Goal: Task Accomplishment & Management: Manage account settings

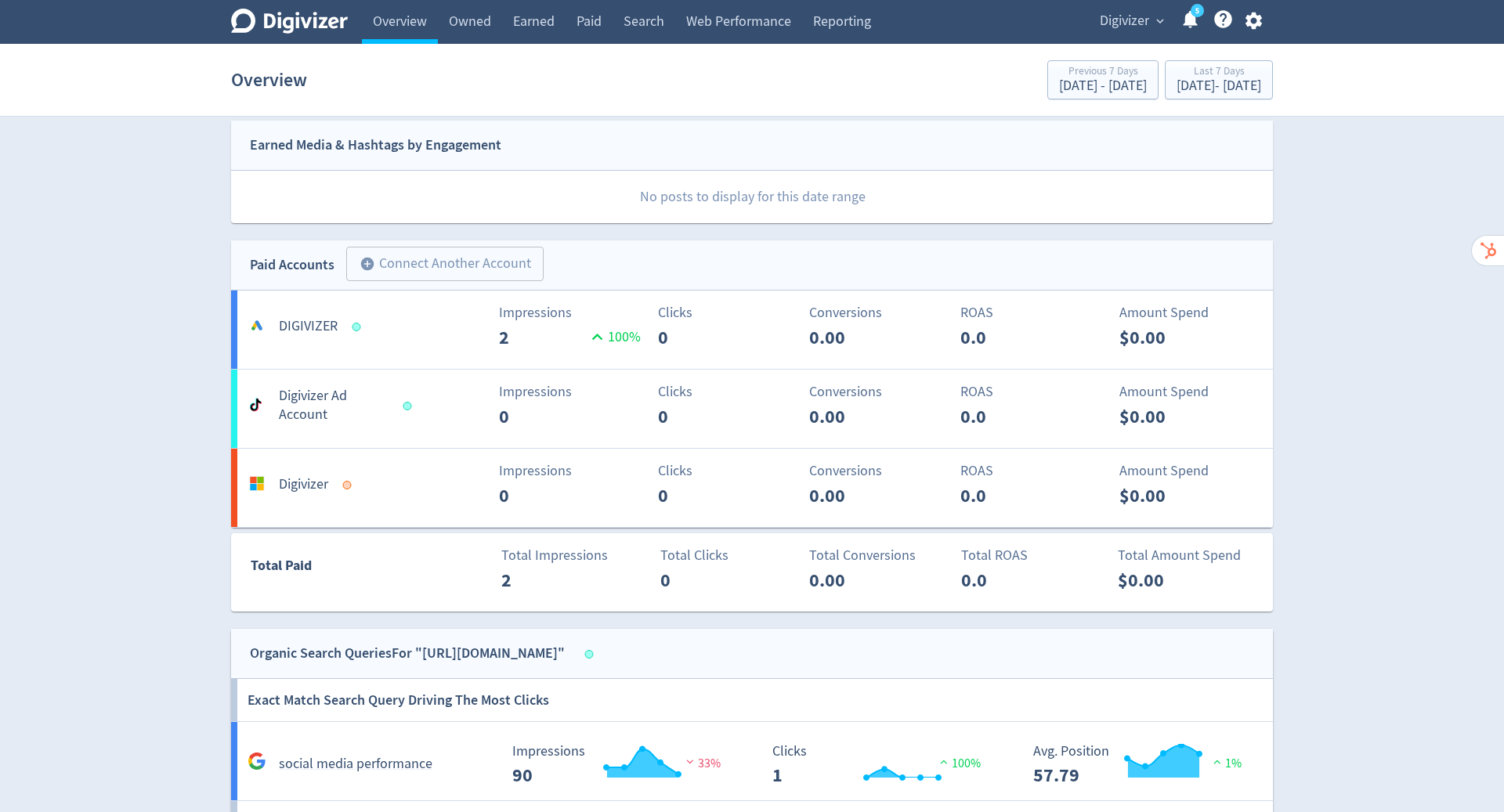
scroll to position [793, 0]
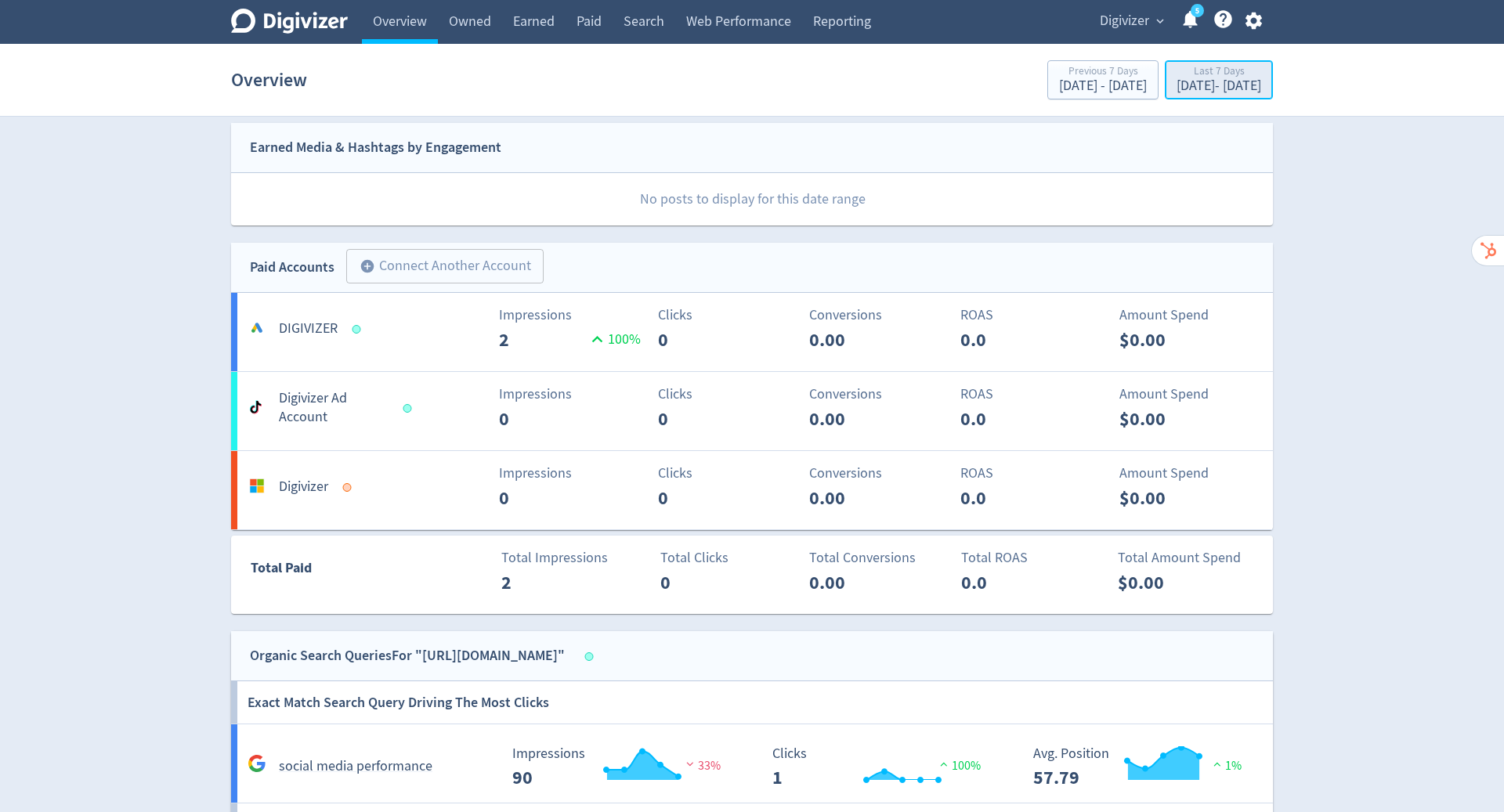
click at [1177, 75] on div "Last 7 Days" at bounding box center [1219, 72] width 85 height 13
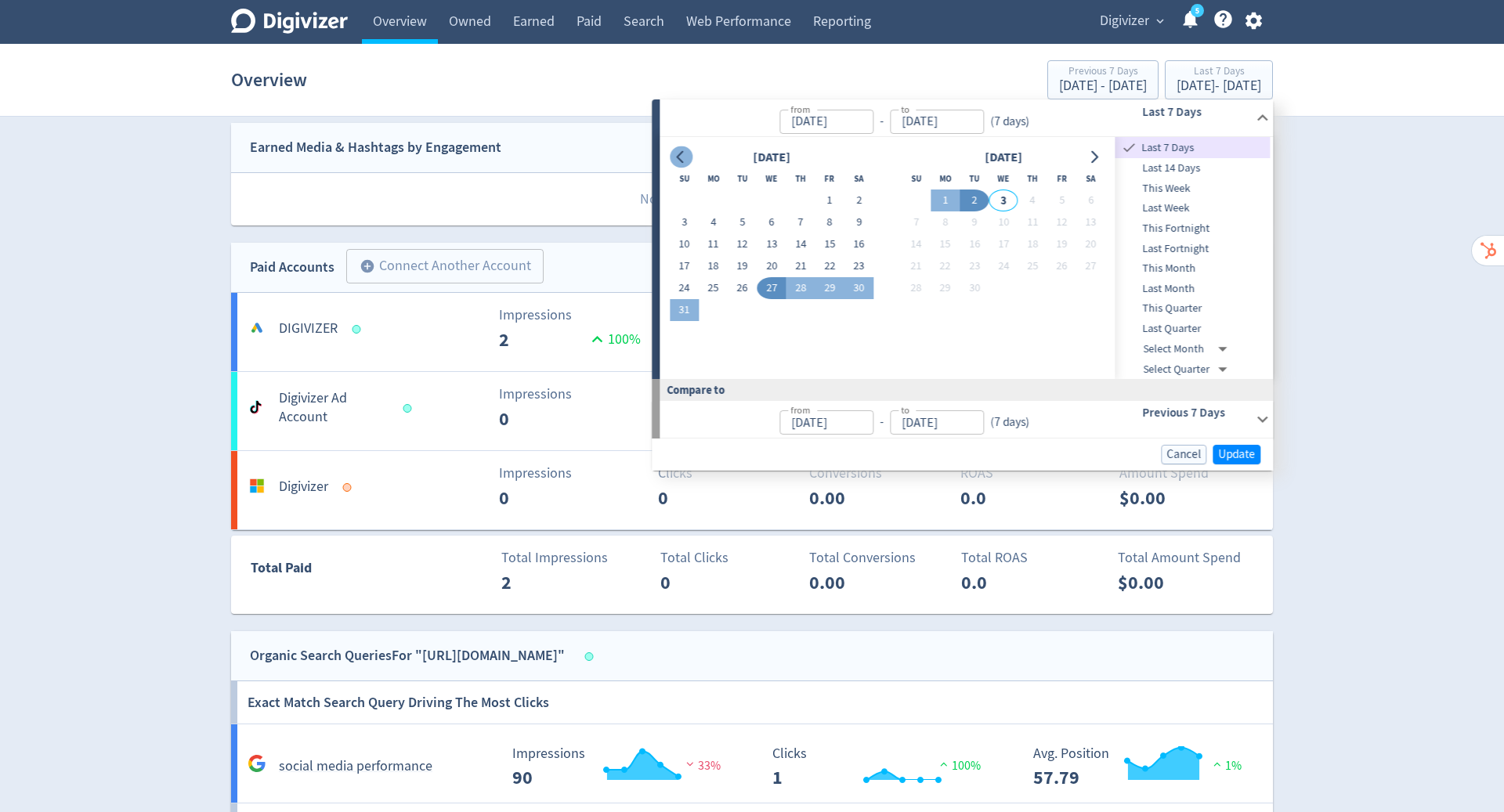
click at [681, 155] on icon "Go to previous month" at bounding box center [680, 157] width 12 height 12
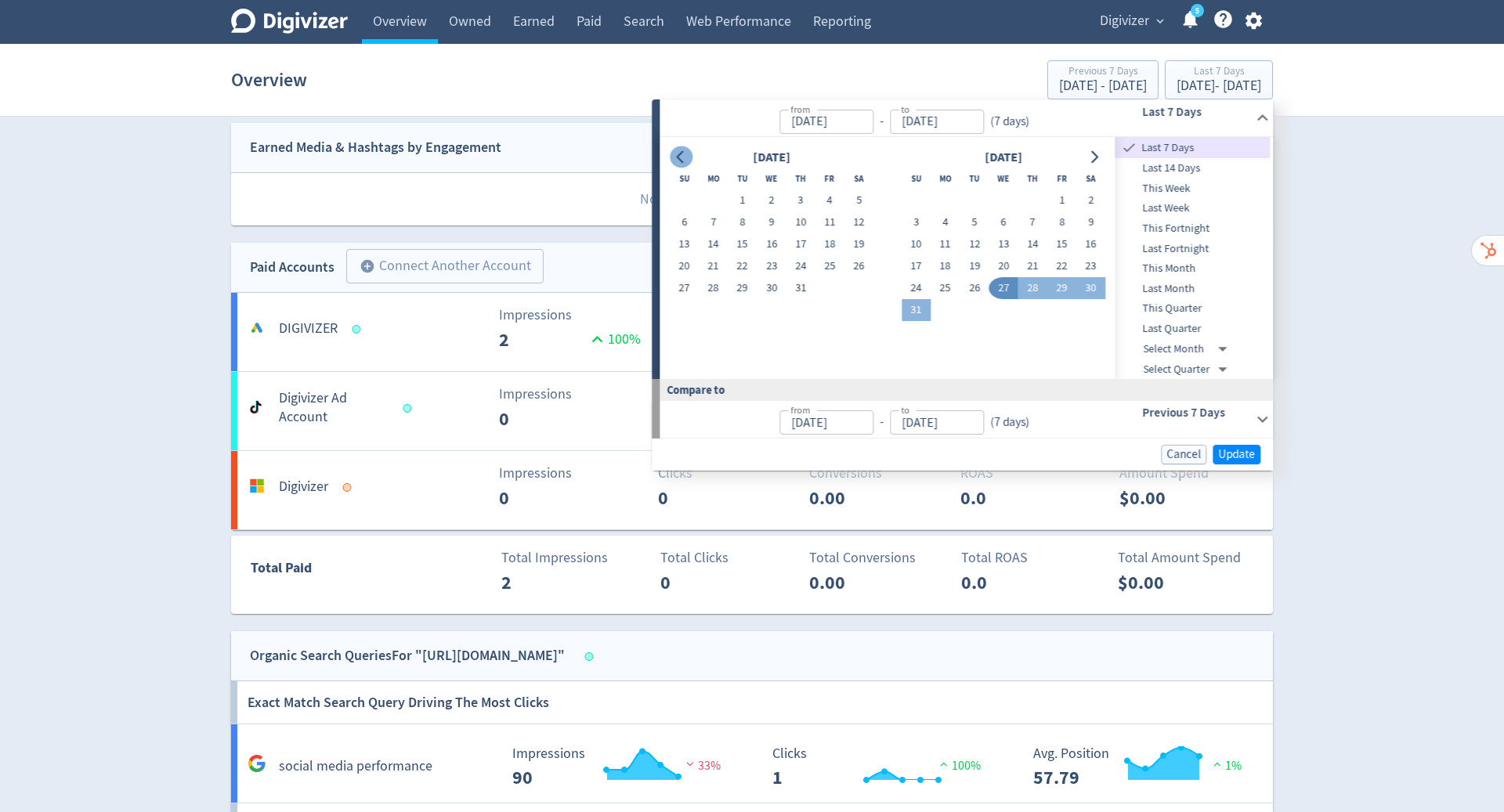
click at [681, 155] on icon "Go to previous month" at bounding box center [680, 157] width 12 height 12
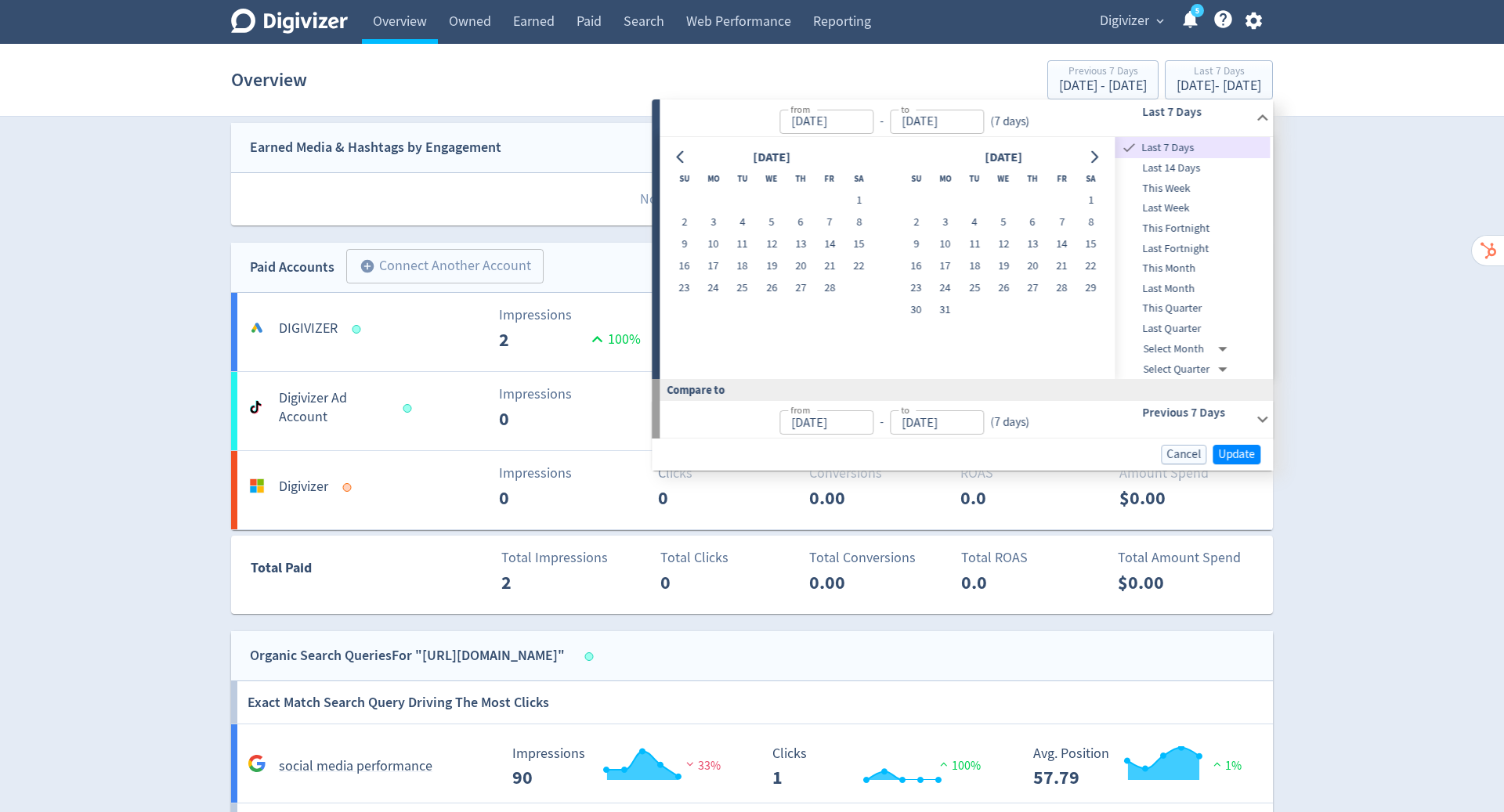
click at [672, 165] on div at bounding box center [681, 158] width 23 height 23
click at [678, 161] on icon "Go to previous month" at bounding box center [680, 157] width 12 height 12
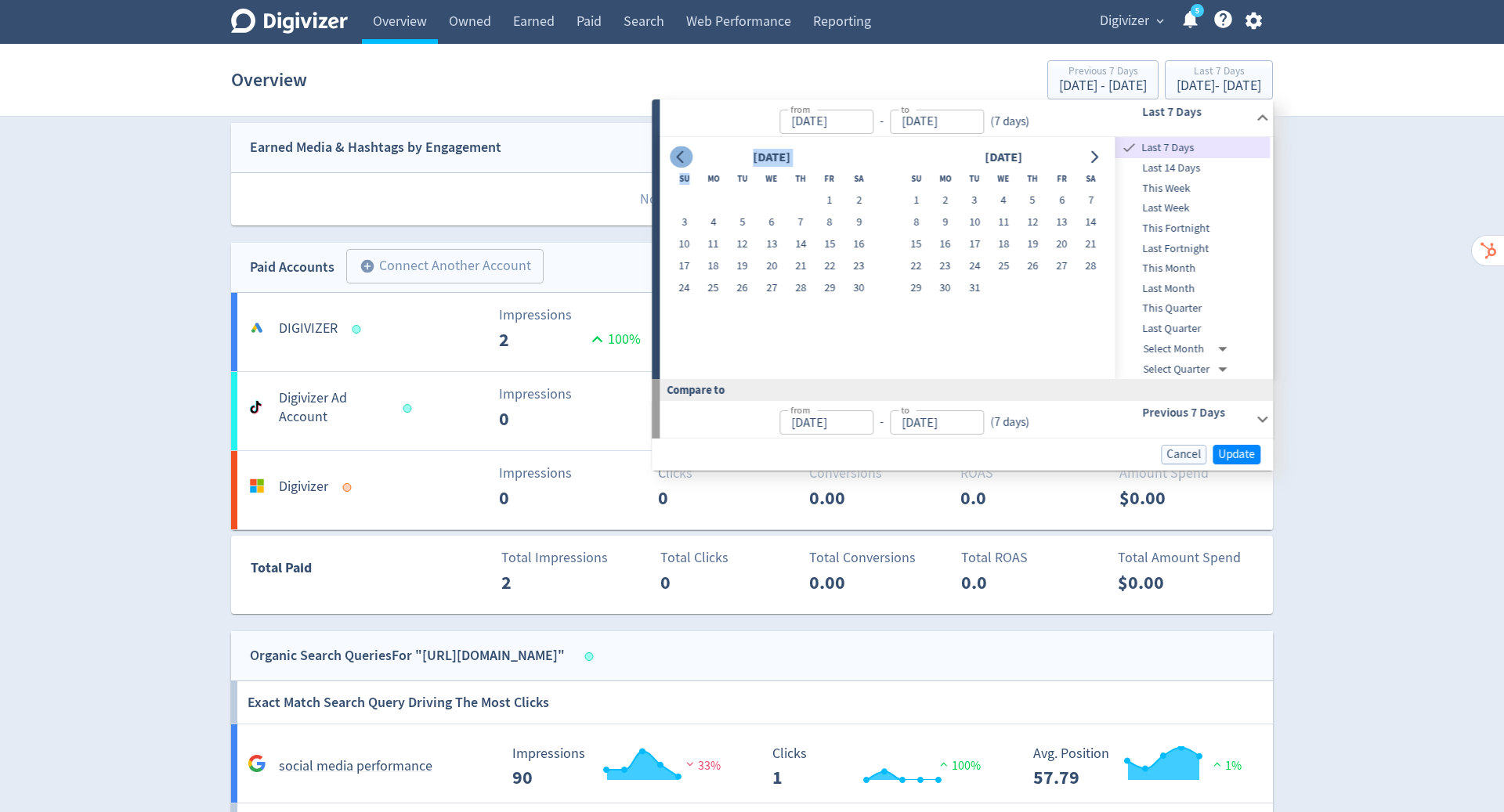
click at [678, 161] on icon "Go to previous month" at bounding box center [680, 157] width 12 height 12
click at [1146, 19] on span "Digivizer" at bounding box center [1125, 21] width 50 height 25
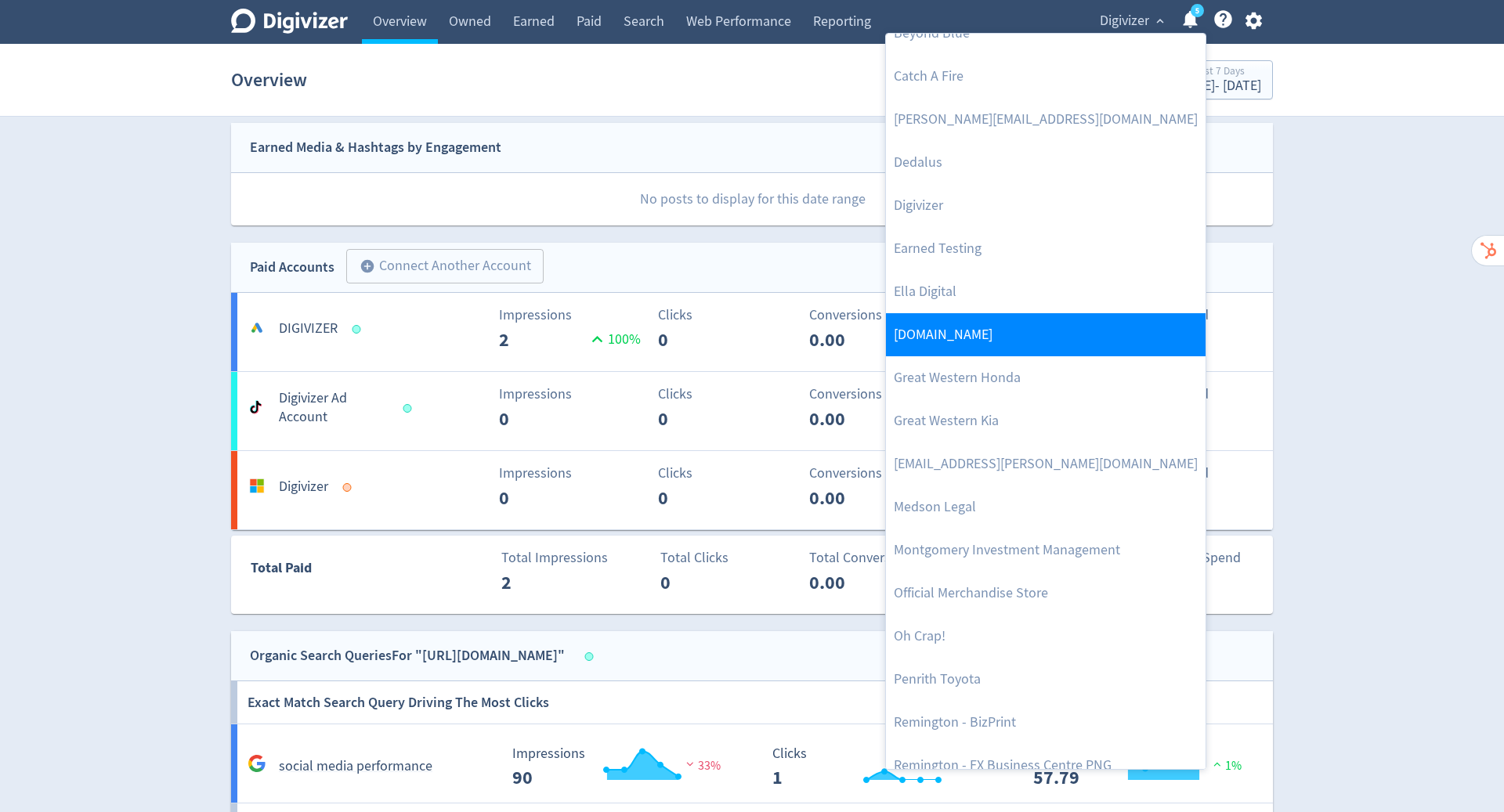
scroll to position [203, 0]
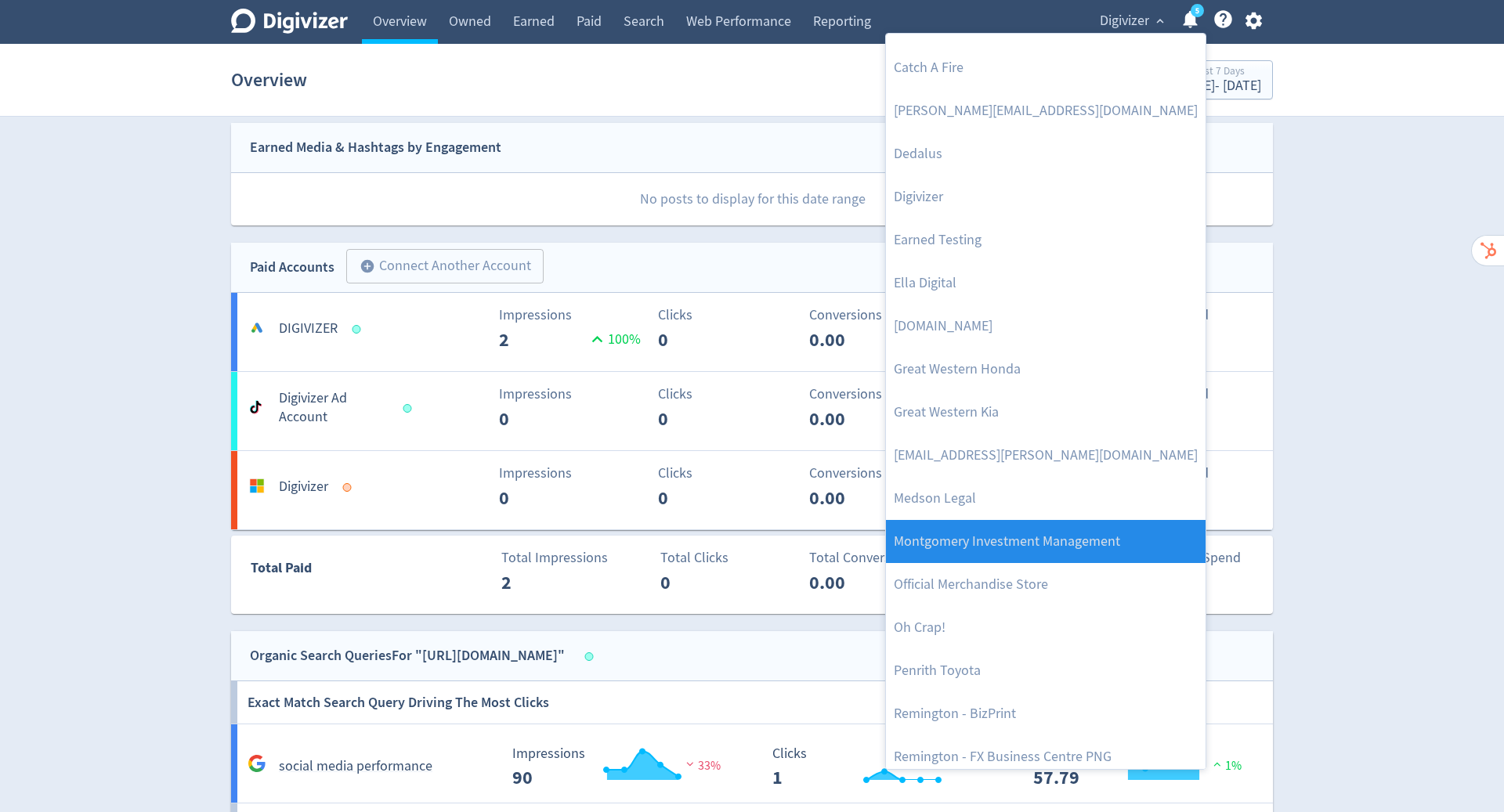
click at [1064, 546] on link "Montgomery Investment Management" at bounding box center [1046, 541] width 320 height 43
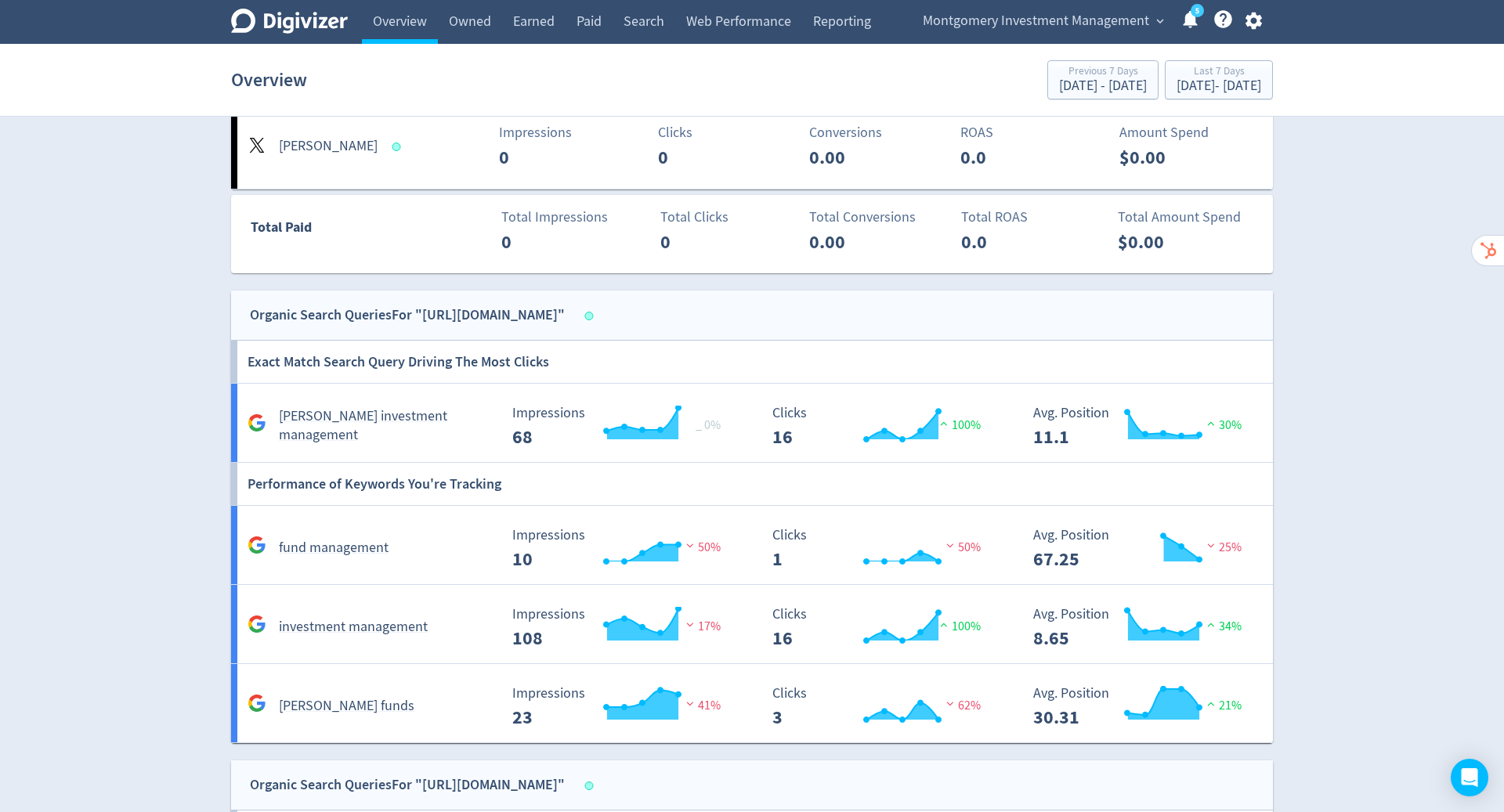
scroll to position [0, 0]
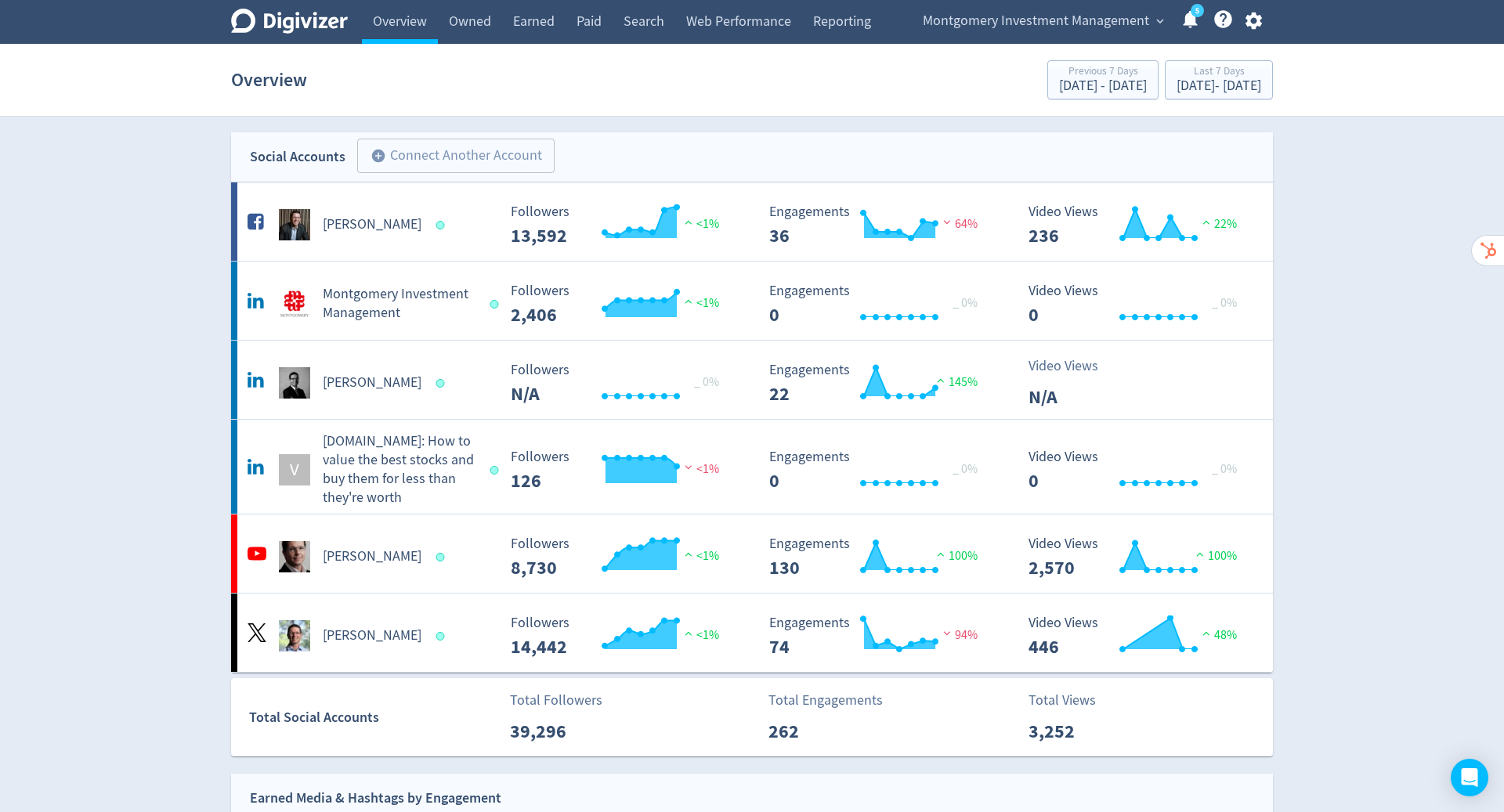
click at [1048, 12] on span "Montgomery Investment Management" at bounding box center [1036, 21] width 226 height 25
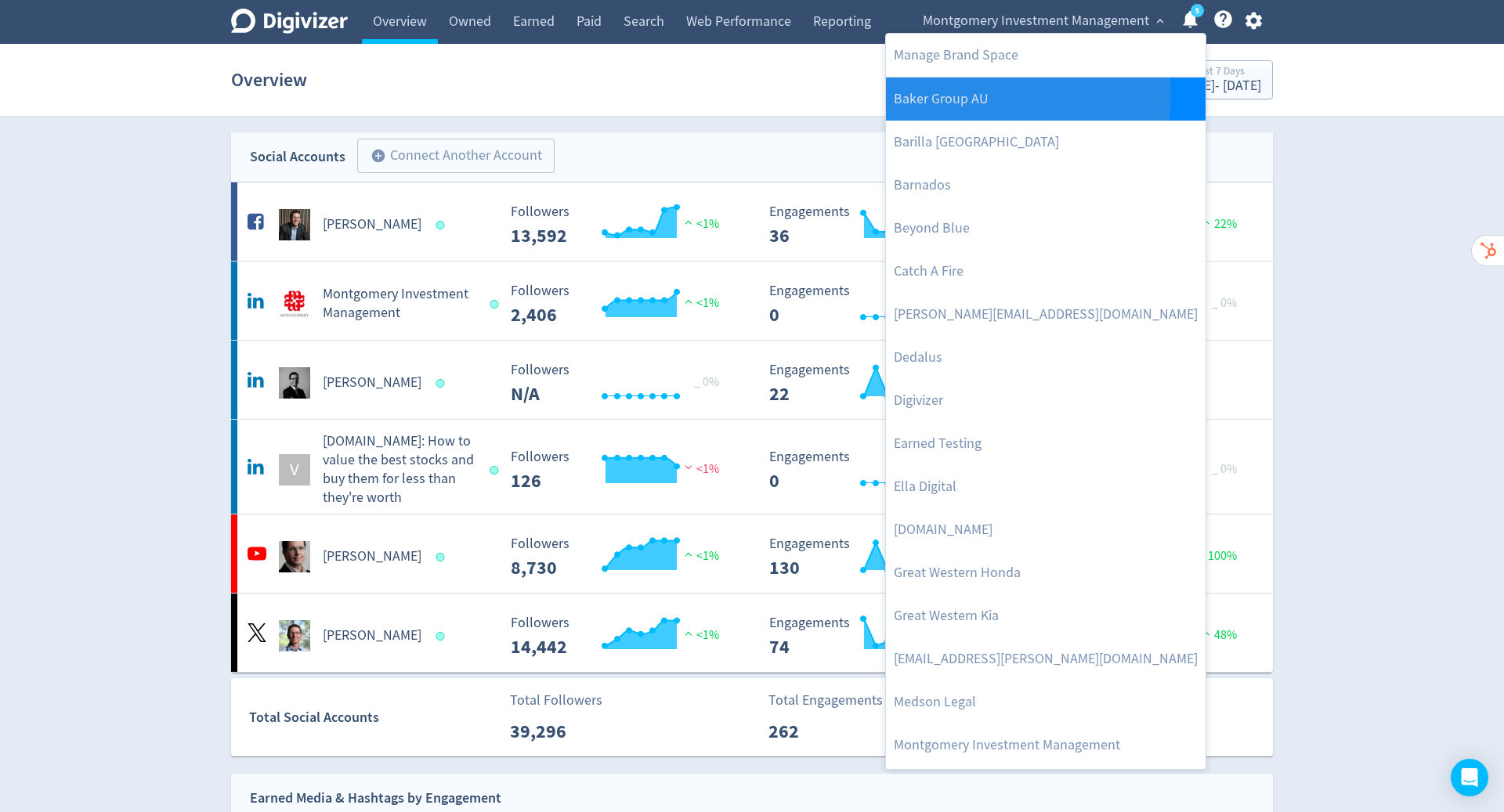
click at [1012, 94] on link "Baker Group AU" at bounding box center [1046, 98] width 320 height 43
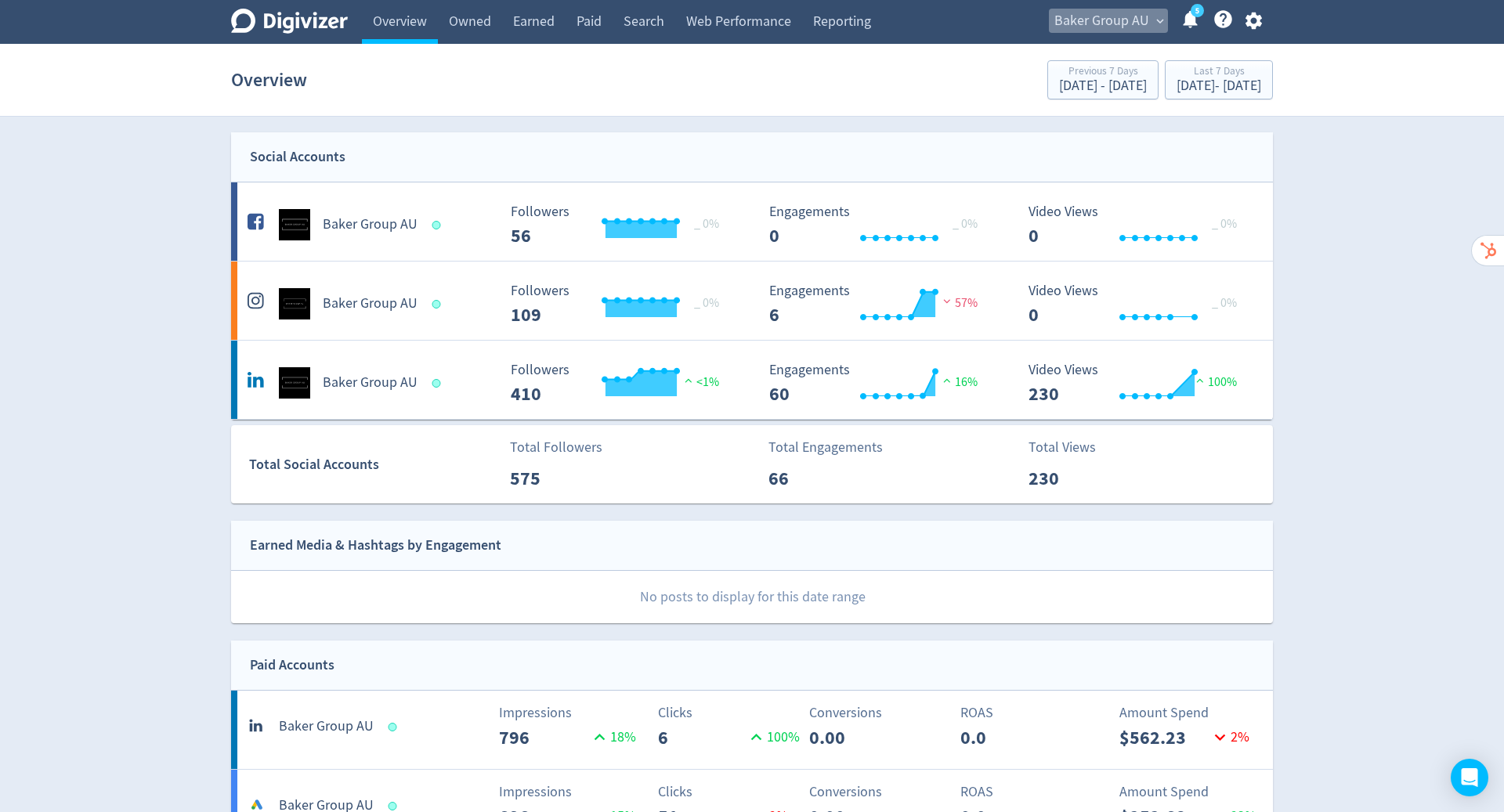
click at [1137, 11] on span "Baker Group AU" at bounding box center [1102, 21] width 94 height 25
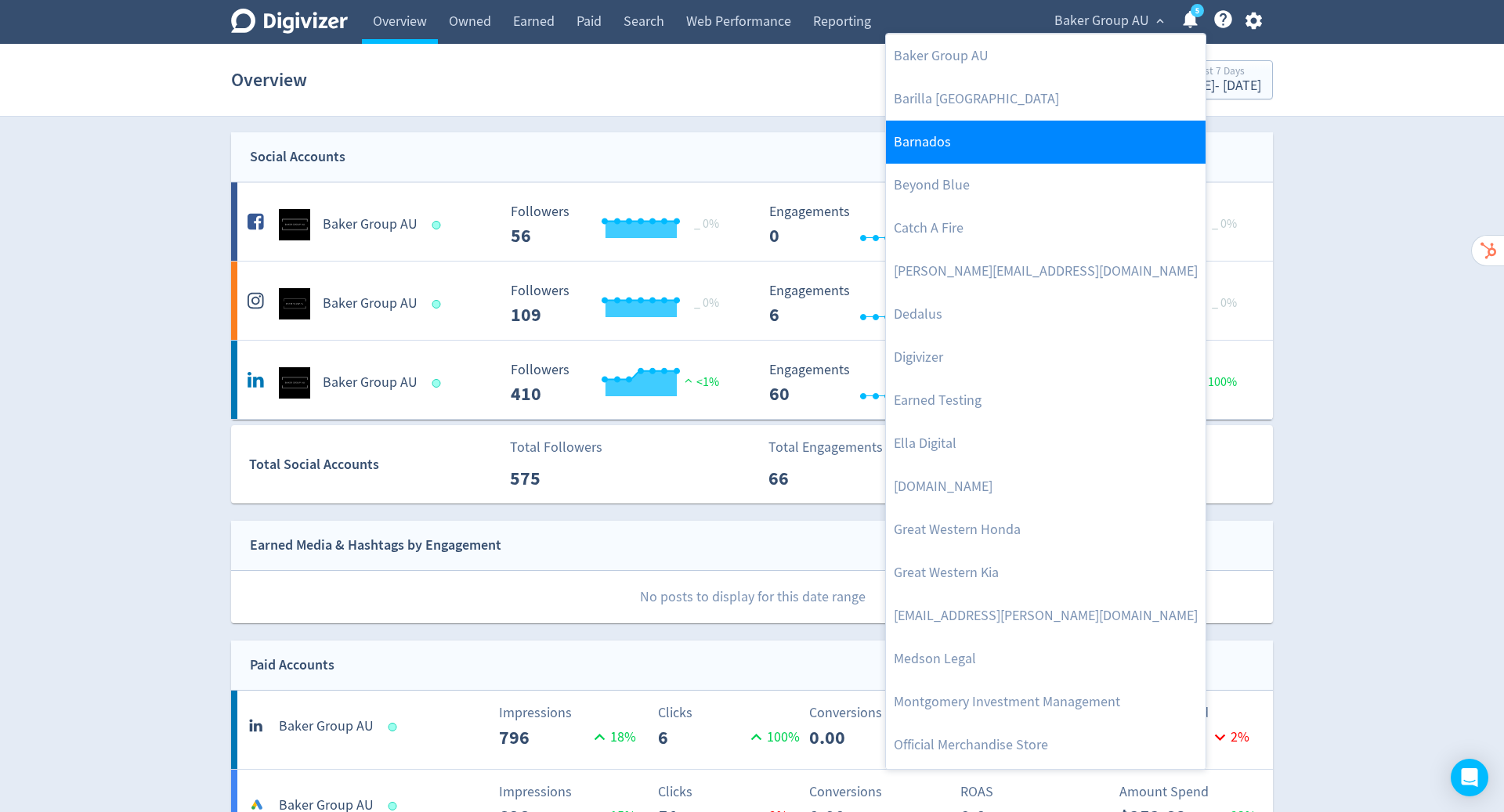
click at [1052, 148] on link "Barnados" at bounding box center [1046, 142] width 320 height 43
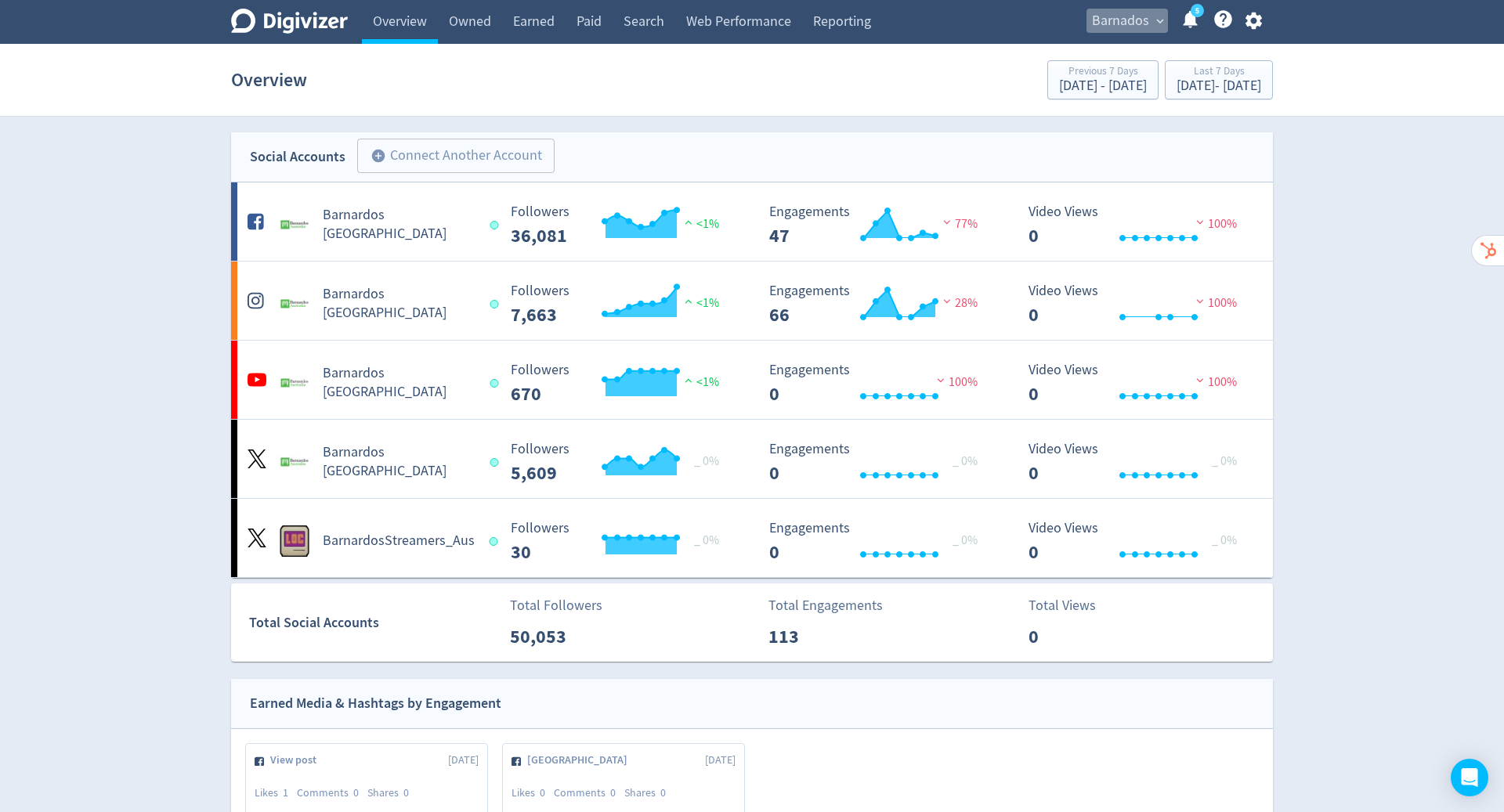
click at [1113, 16] on span "Barnados" at bounding box center [1121, 21] width 57 height 25
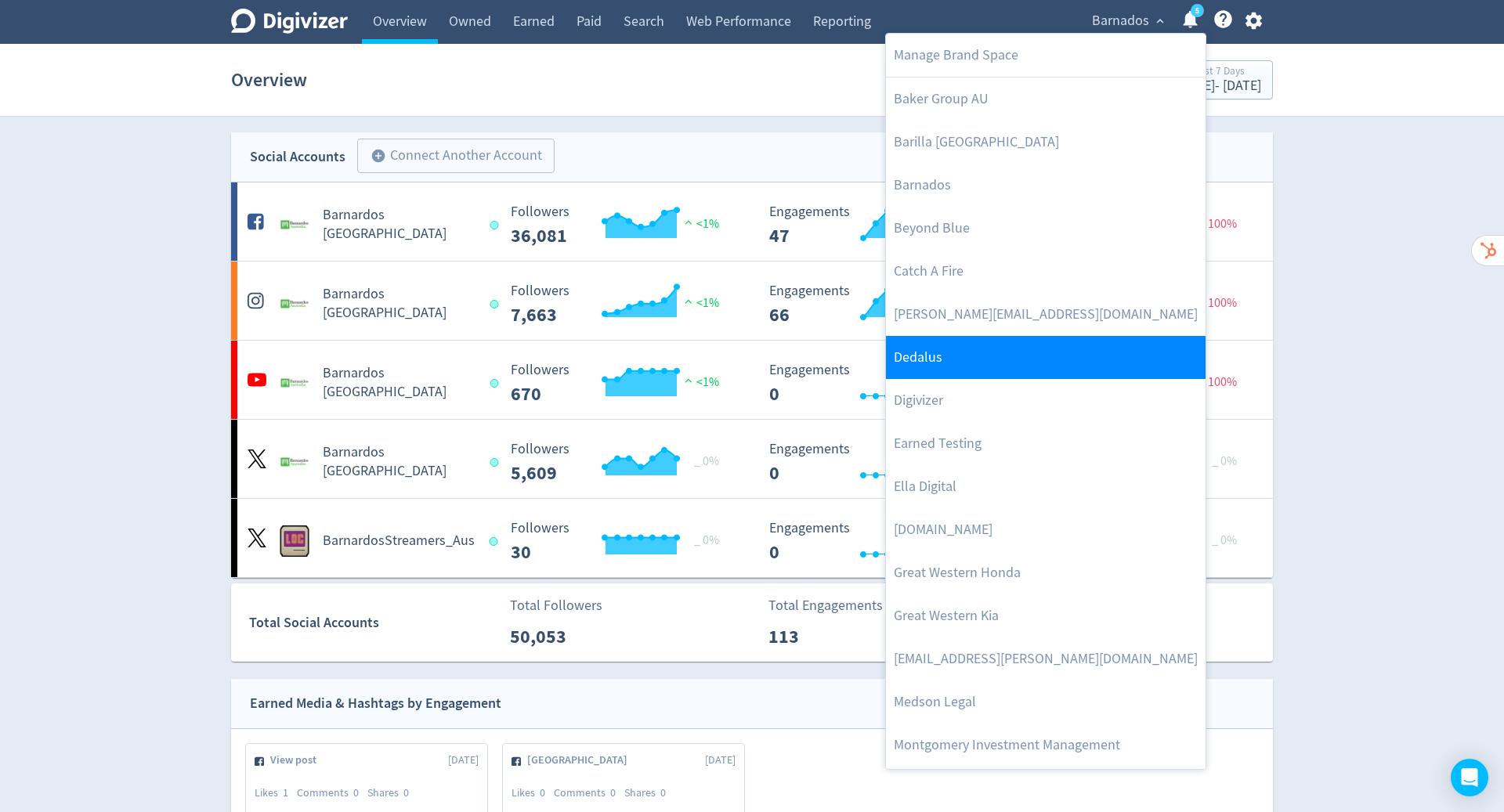
click at [1025, 370] on link "Dedalus" at bounding box center [1046, 357] width 320 height 43
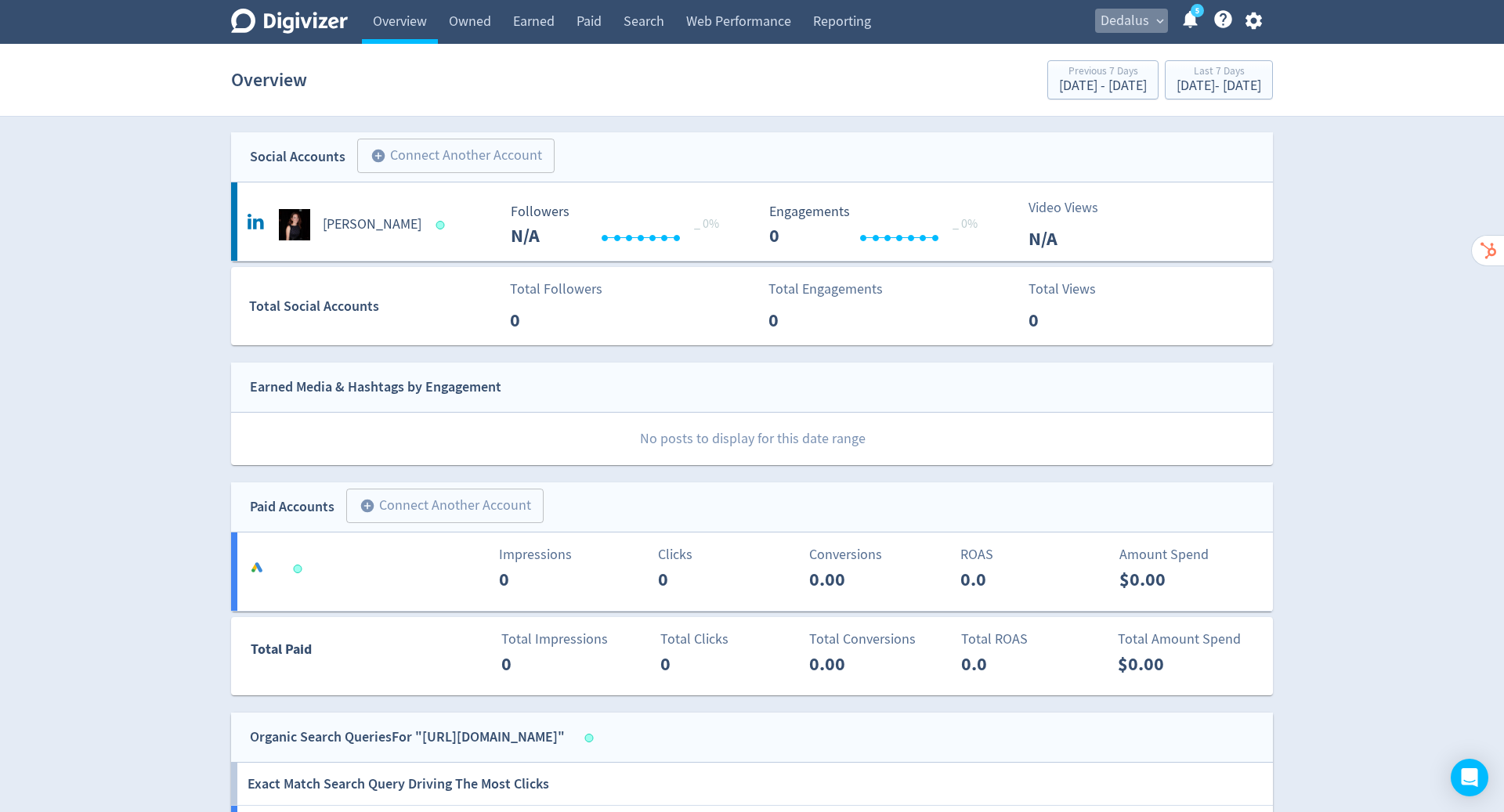
click at [1138, 16] on span "Dedalus" at bounding box center [1126, 21] width 49 height 25
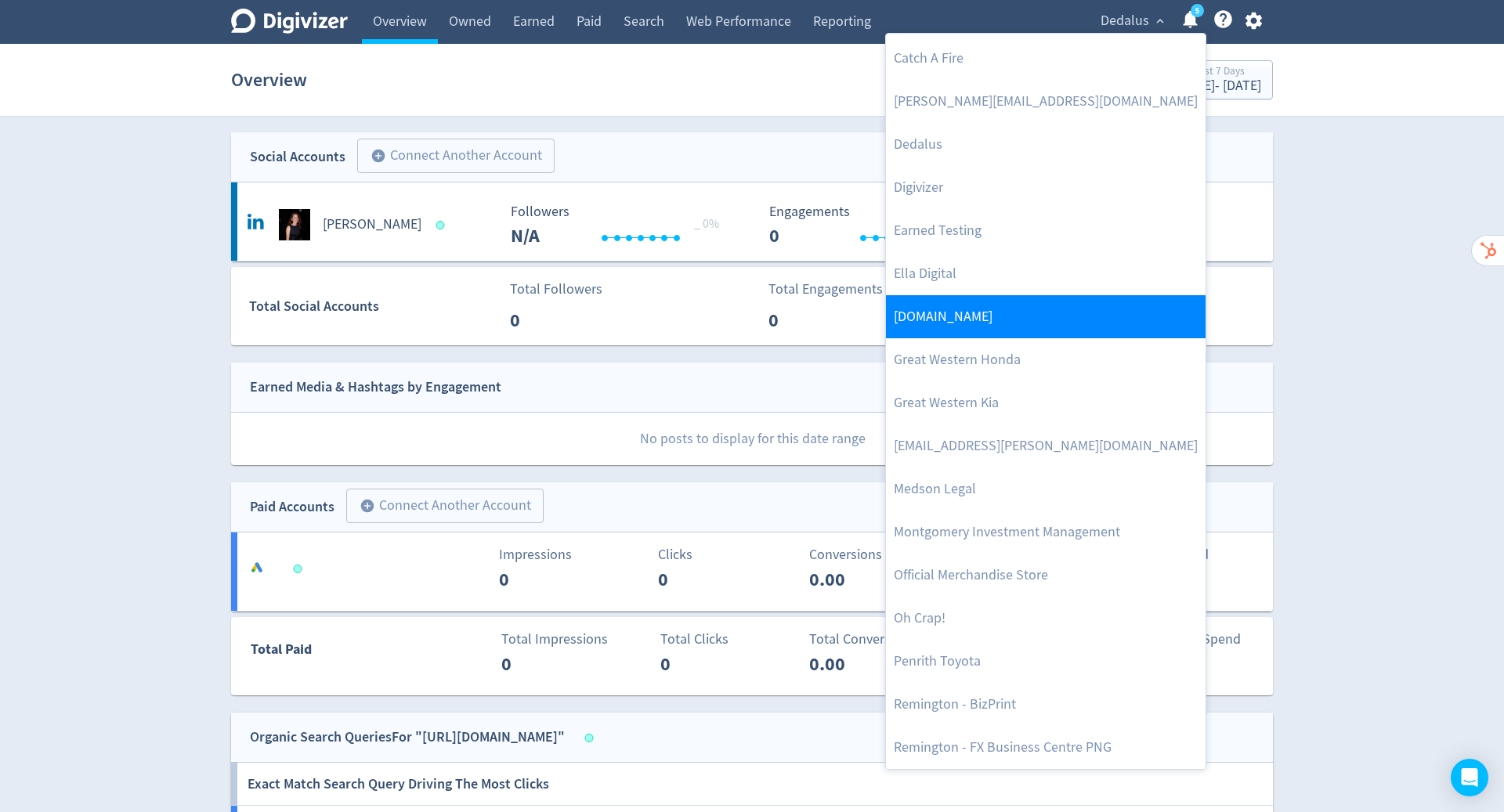
scroll to position [242, 0]
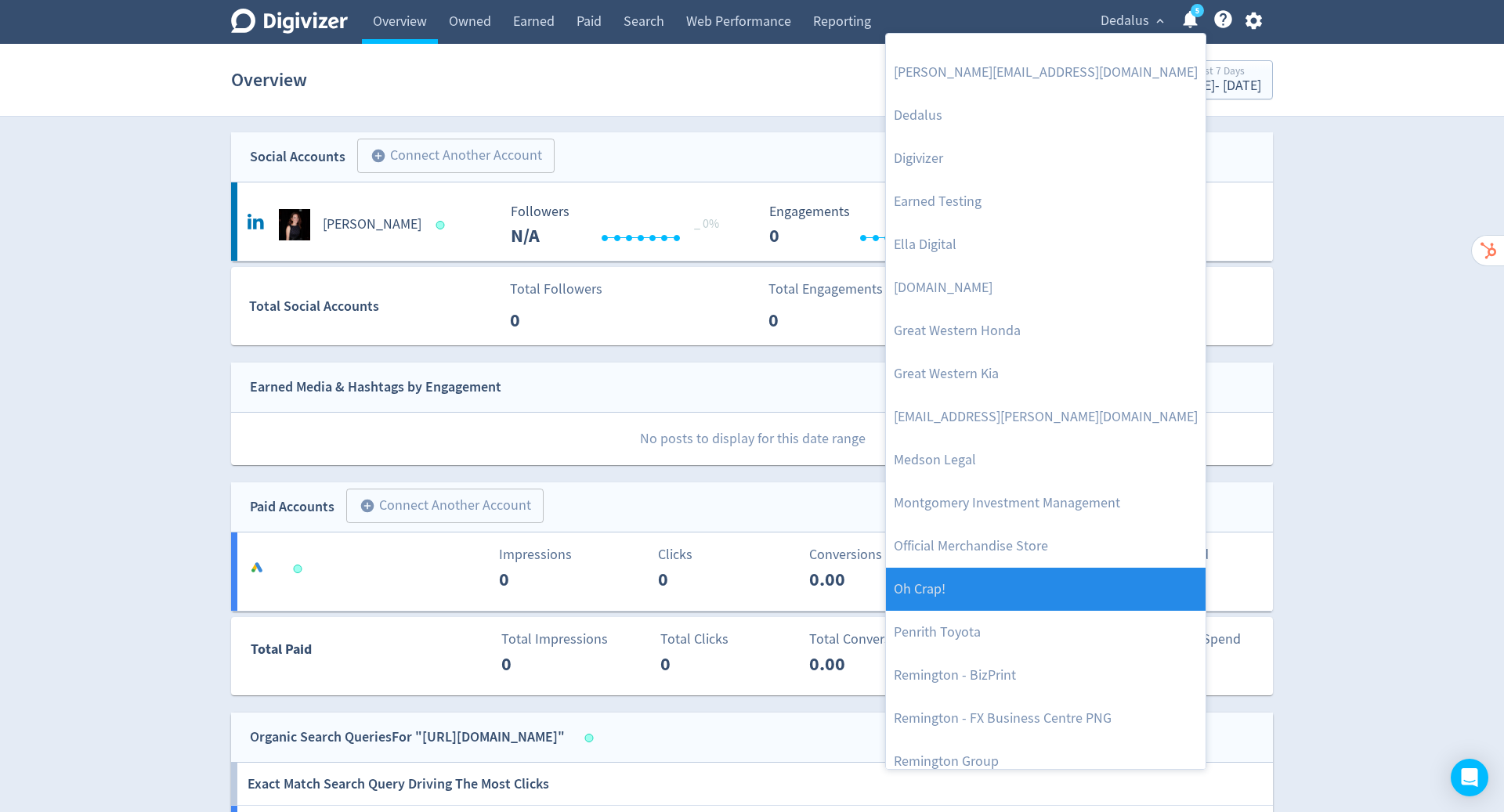
click at [1098, 582] on link "Oh Crap!" at bounding box center [1046, 589] width 320 height 43
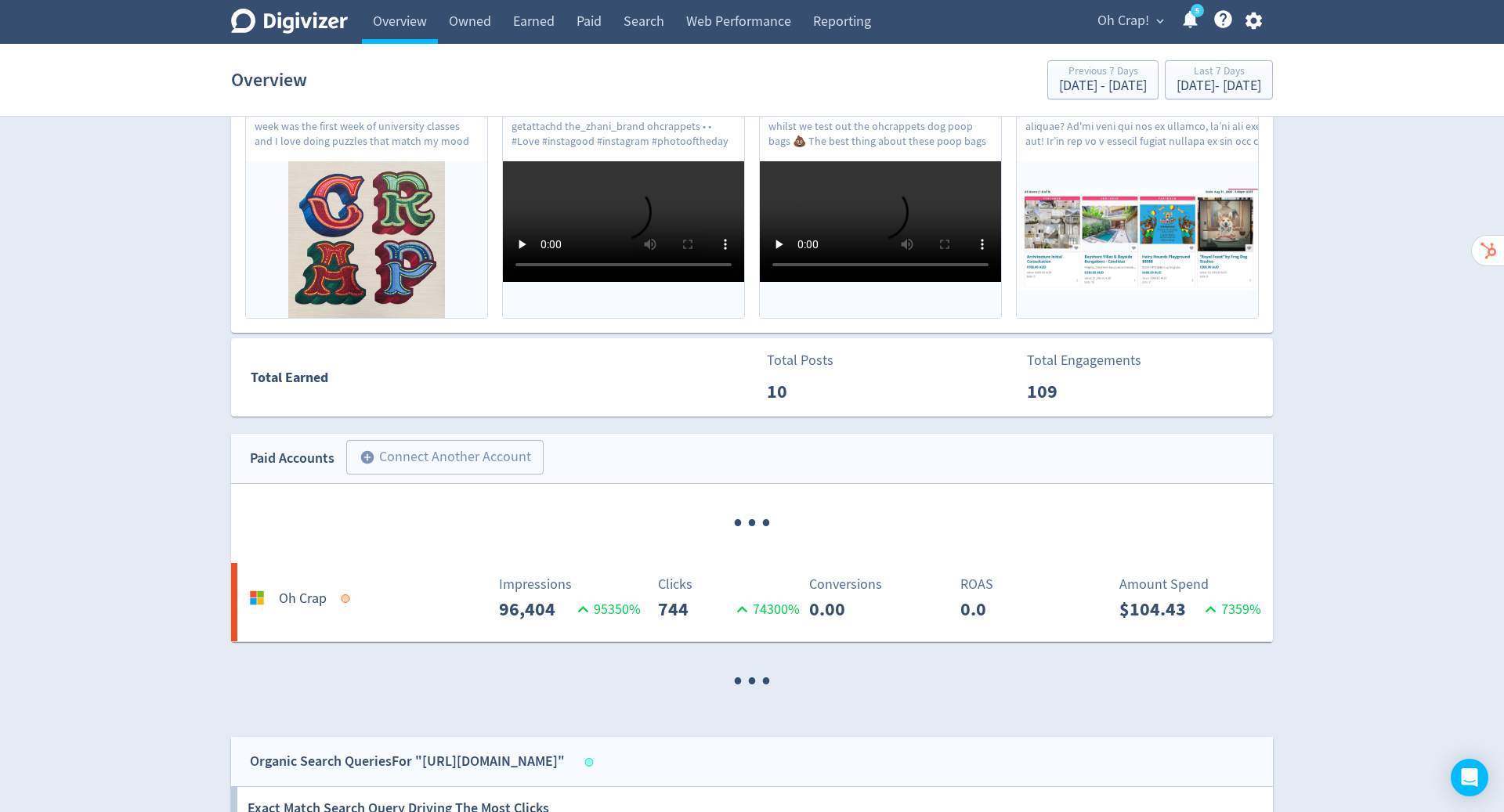
scroll to position [540, 0]
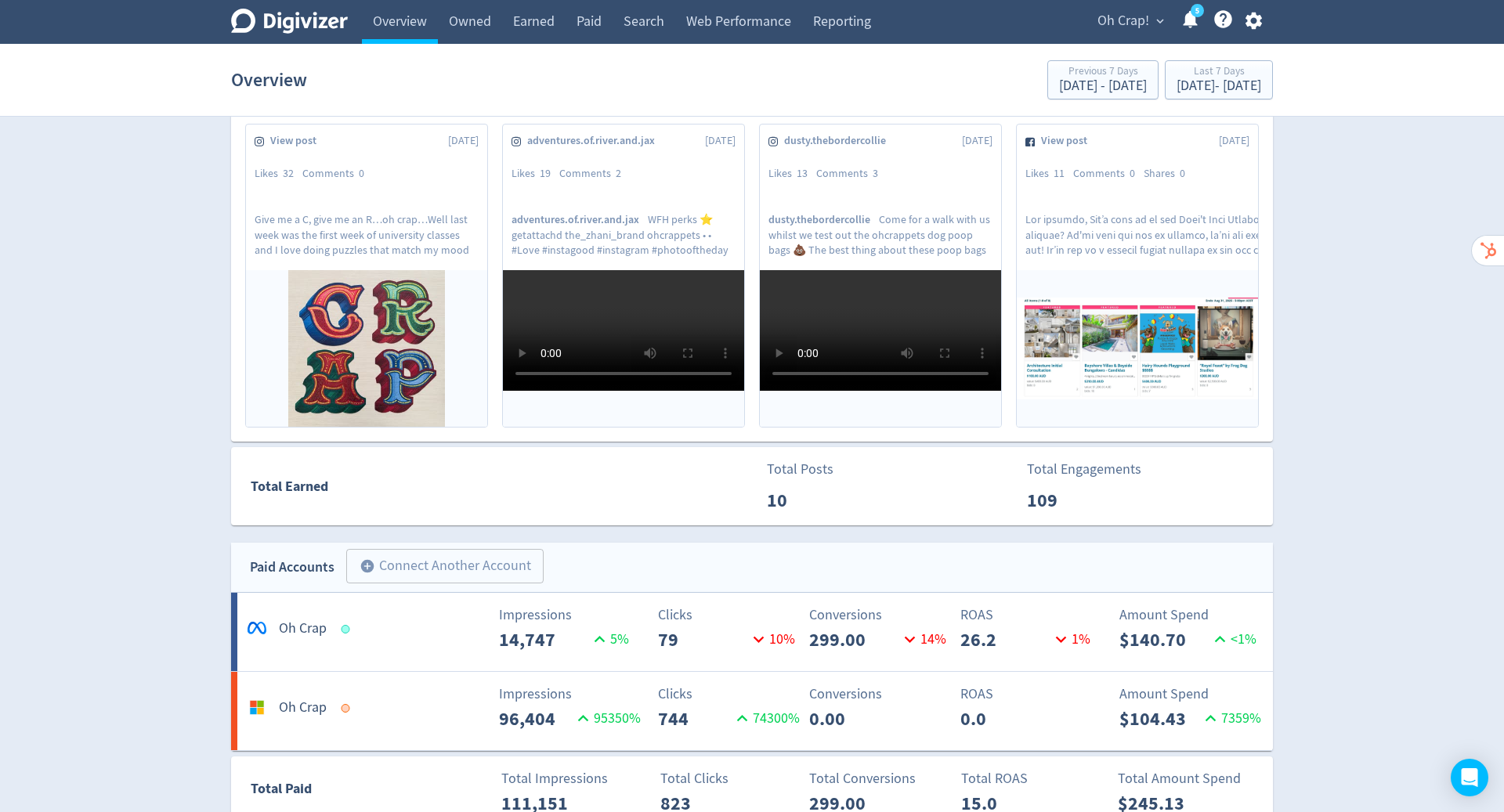
click at [1138, 18] on span "Oh Crap!" at bounding box center [1124, 21] width 52 height 25
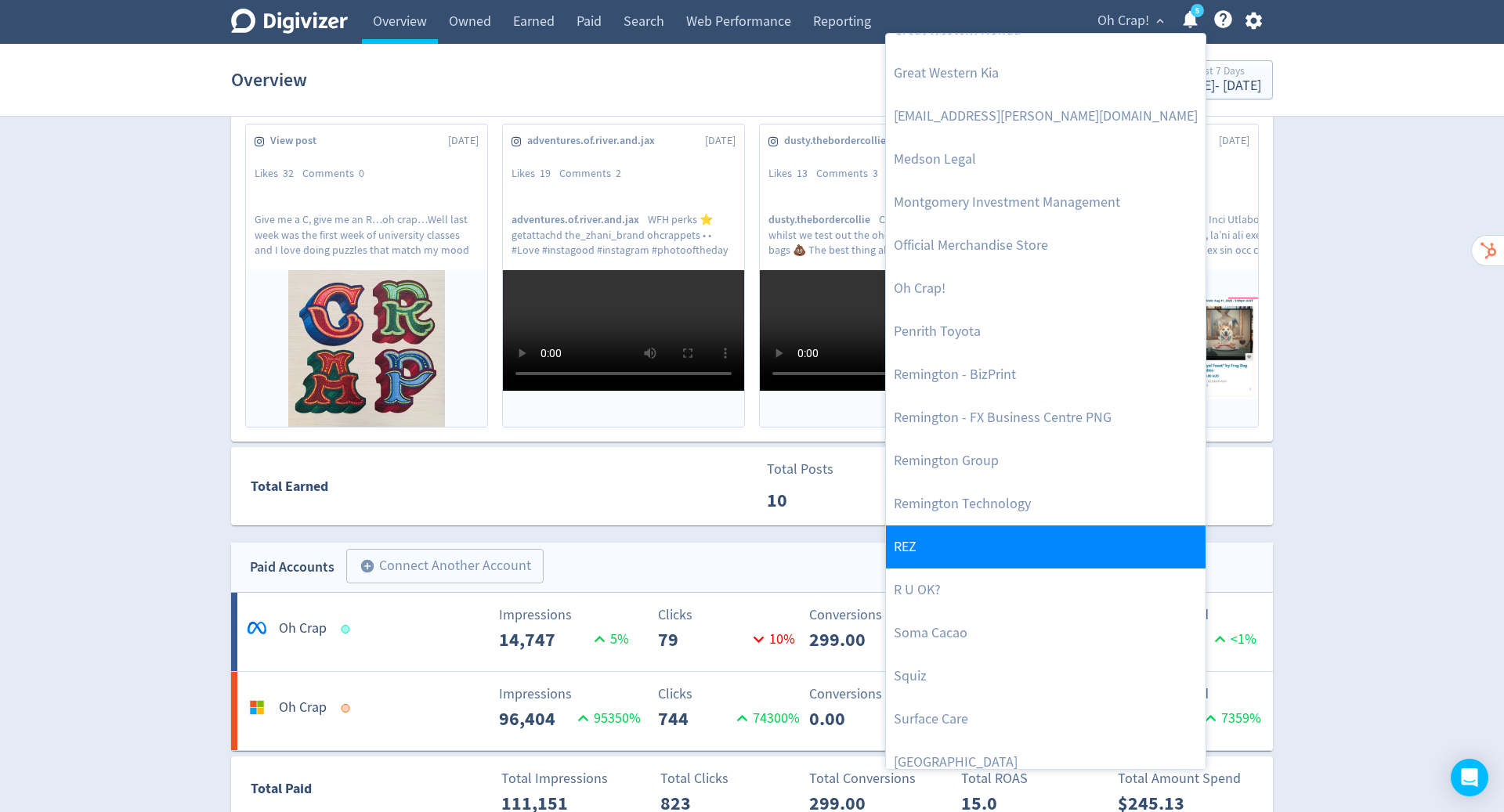
scroll to position [600, 0]
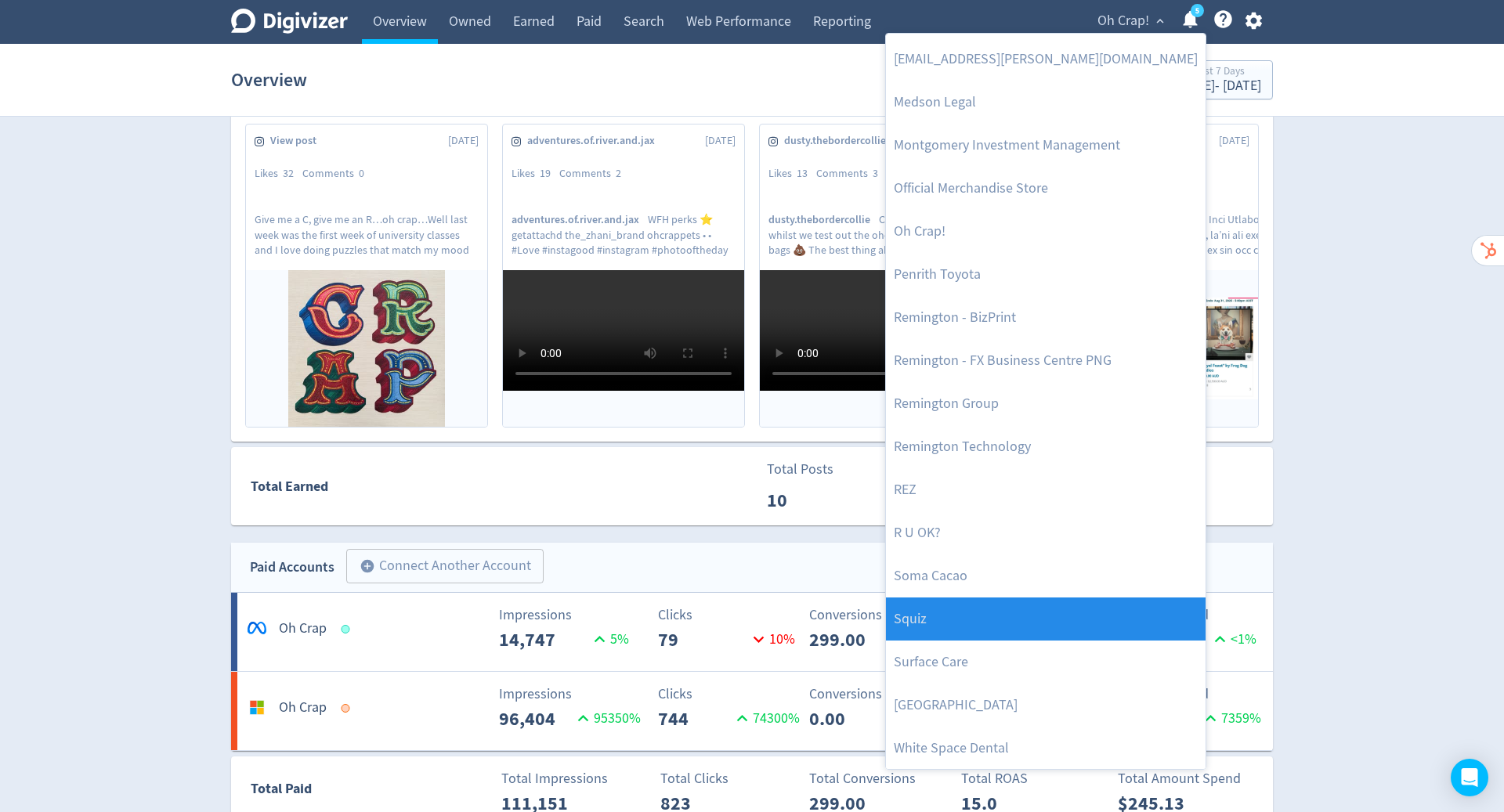
click at [1059, 613] on link "Squiz" at bounding box center [1046, 618] width 320 height 43
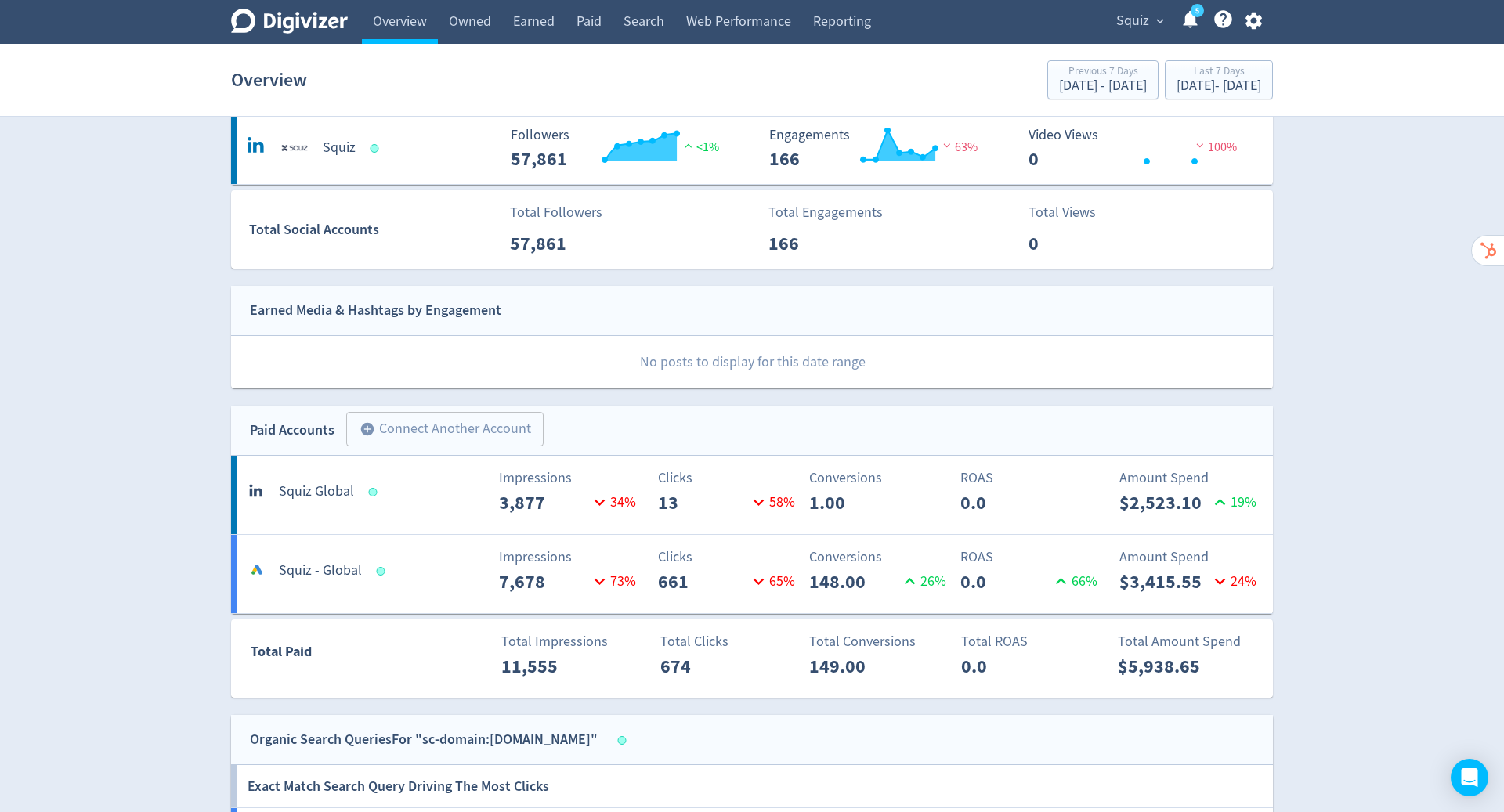
scroll to position [0, 0]
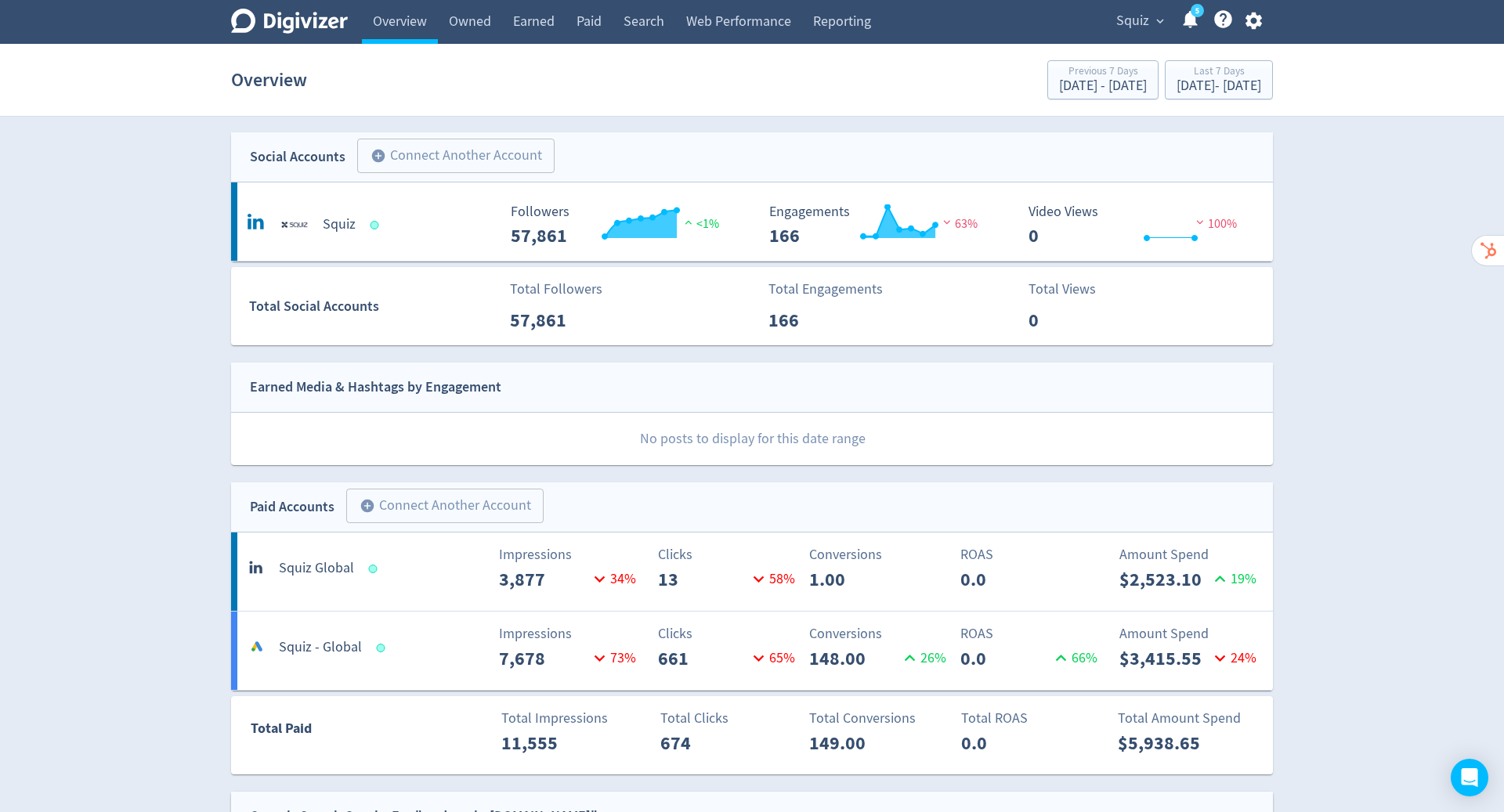
click at [1144, 29] on span "Squiz" at bounding box center [1133, 21] width 33 height 25
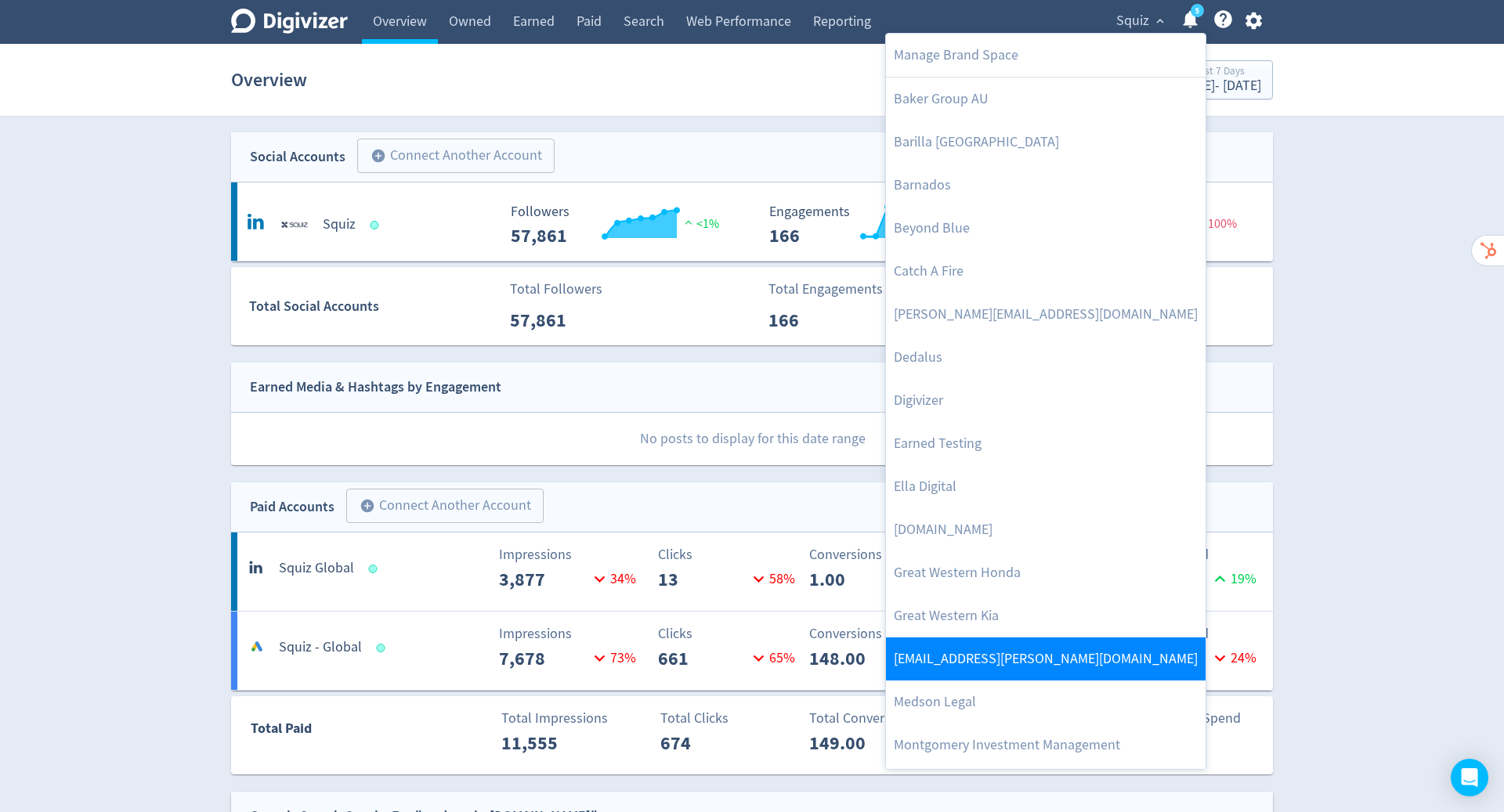
scroll to position [600, 0]
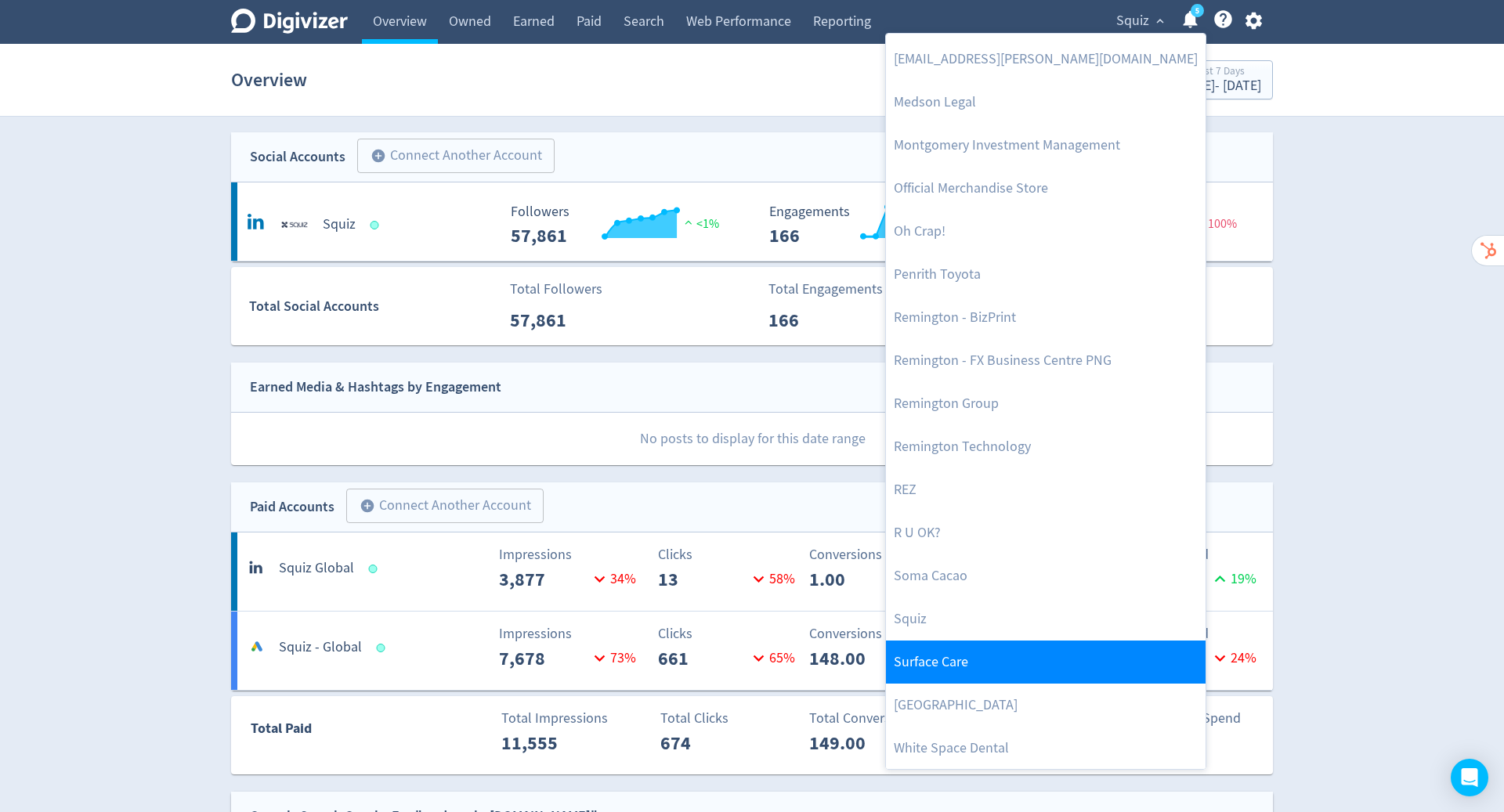
click at [1068, 672] on link "Surface Care" at bounding box center [1046, 661] width 320 height 43
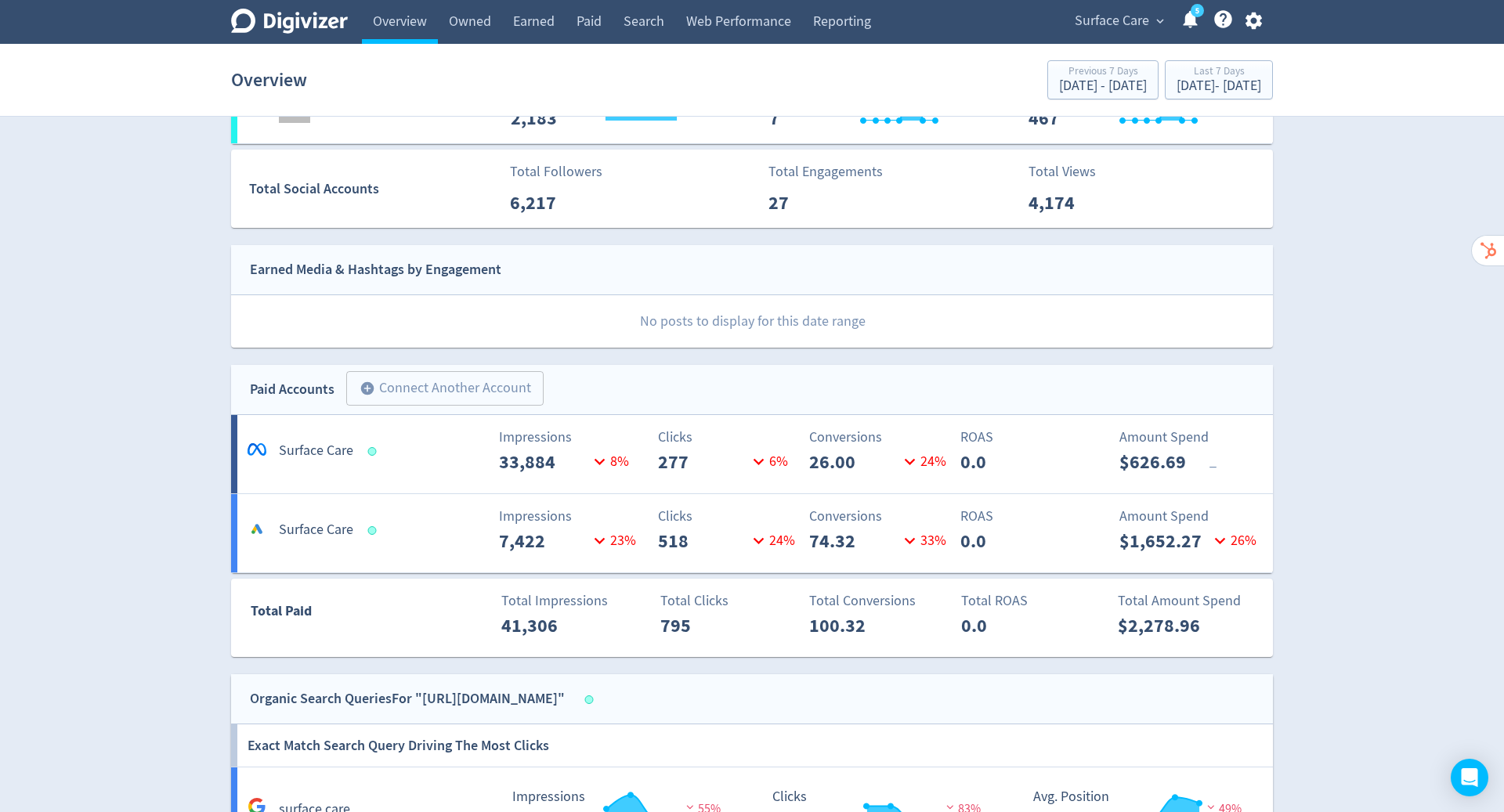
scroll to position [0, 0]
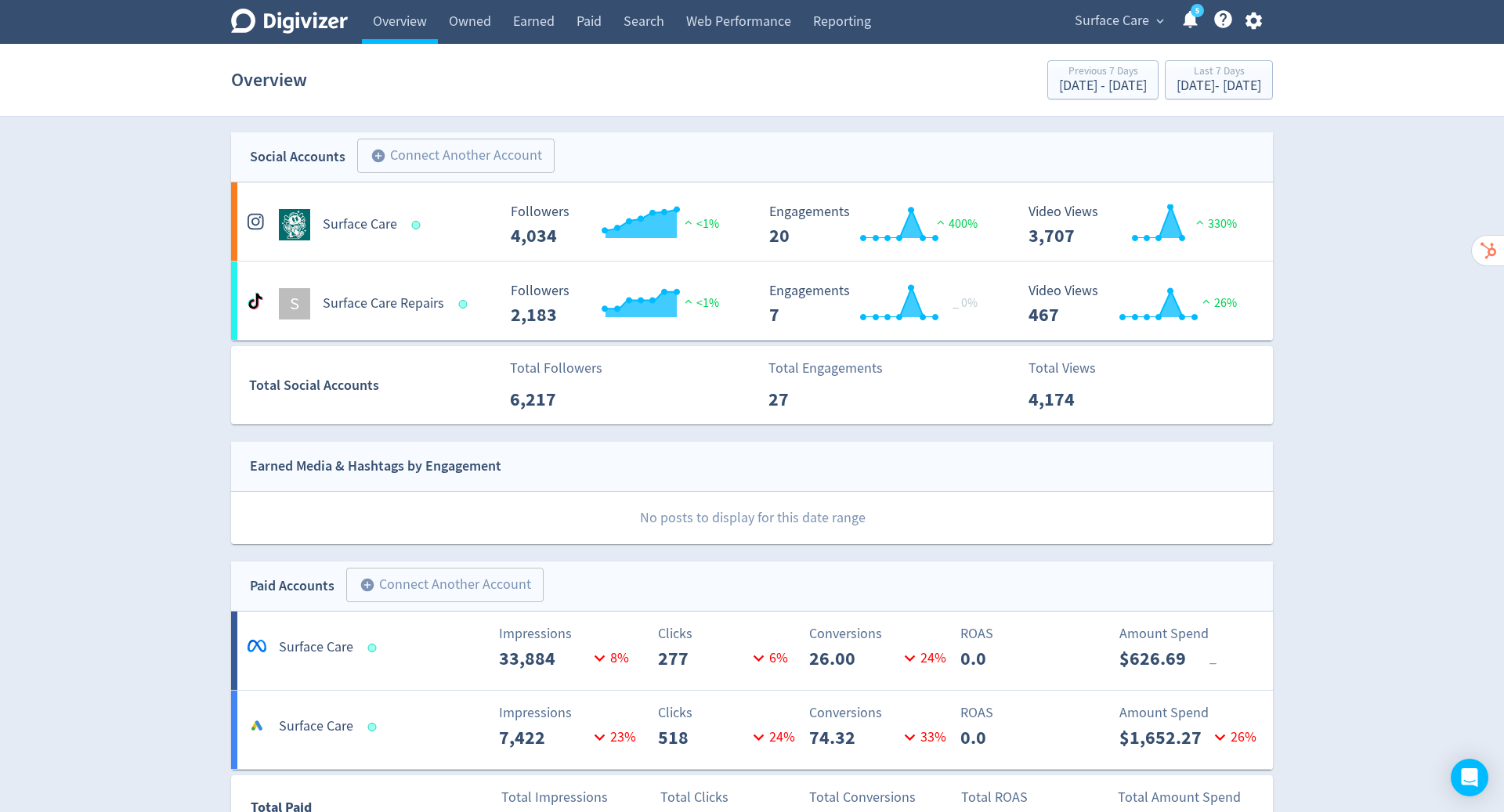
click at [1133, 25] on span "Surface Care" at bounding box center [1112, 21] width 74 height 25
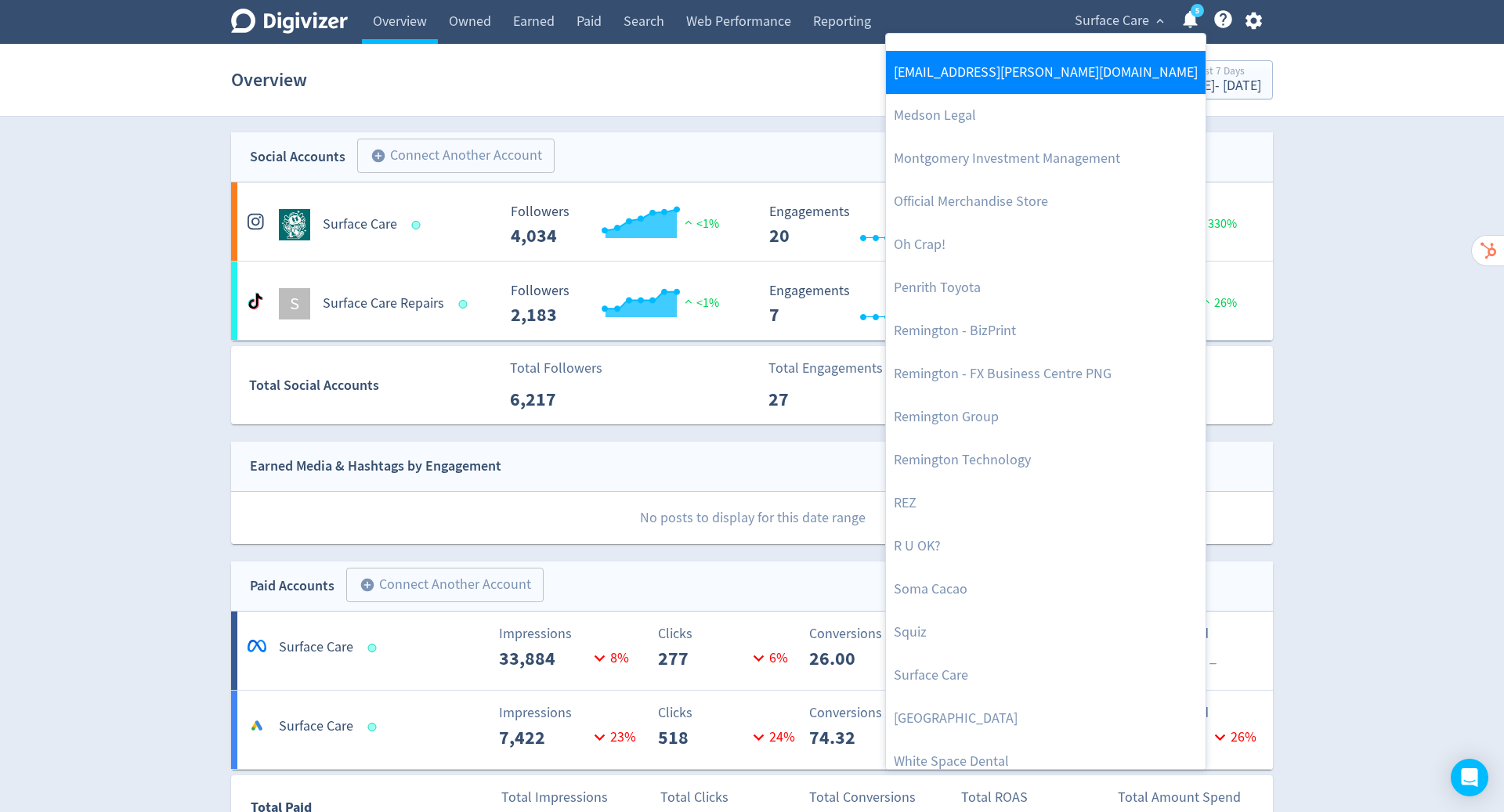
scroll to position [600, 0]
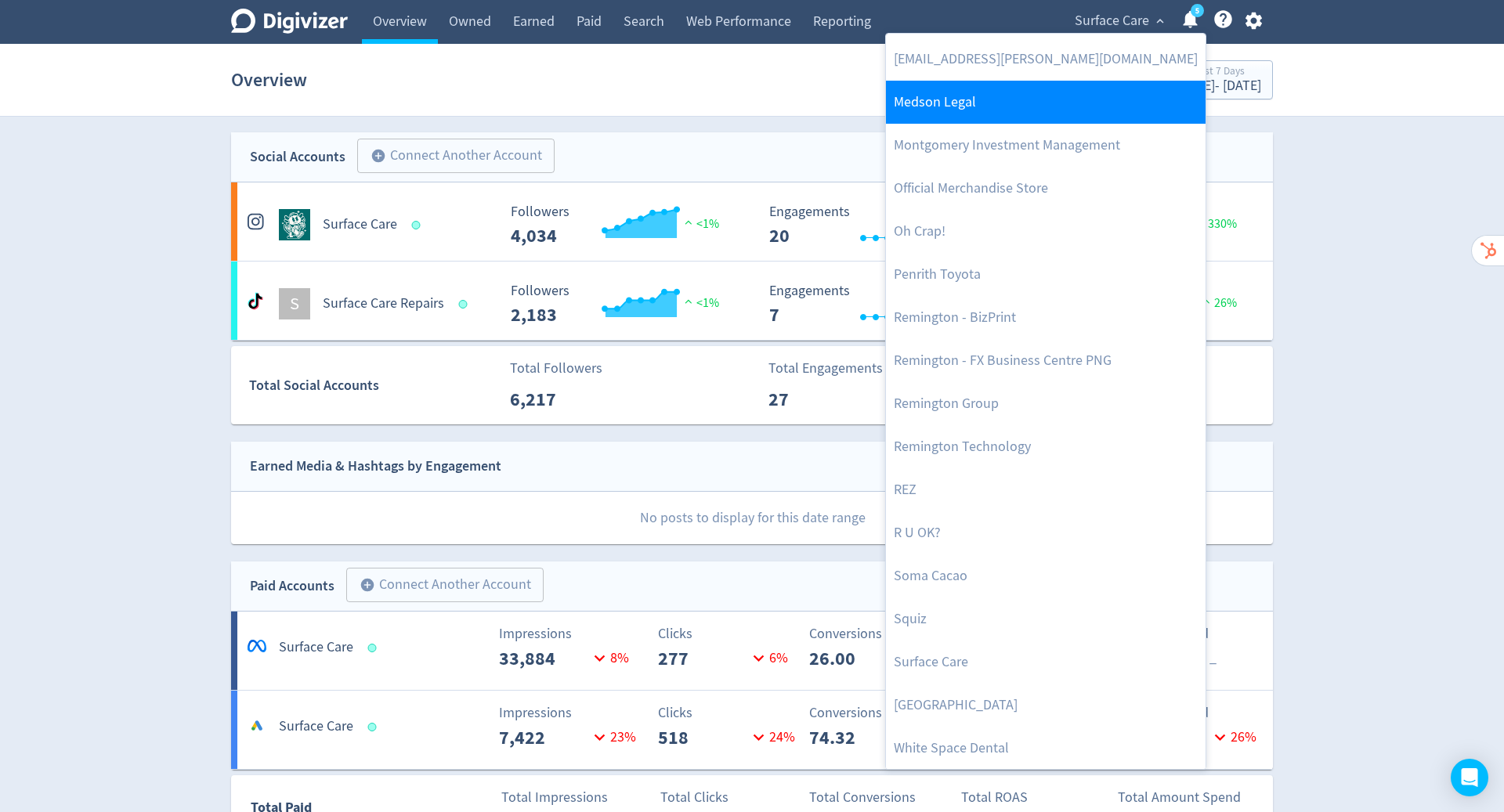
click at [1038, 116] on link "Medson Legal" at bounding box center [1046, 102] width 320 height 43
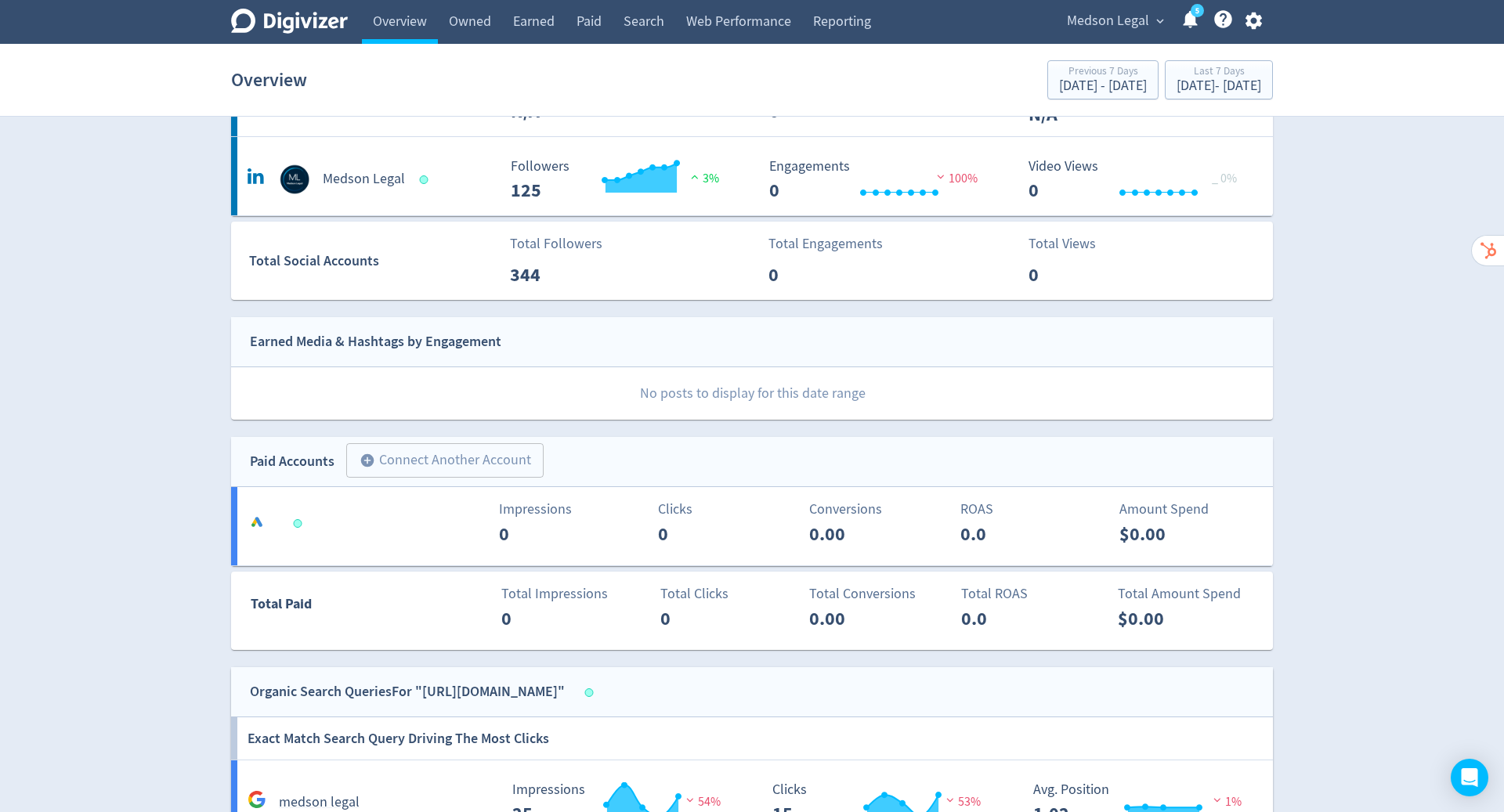
scroll to position [0, 0]
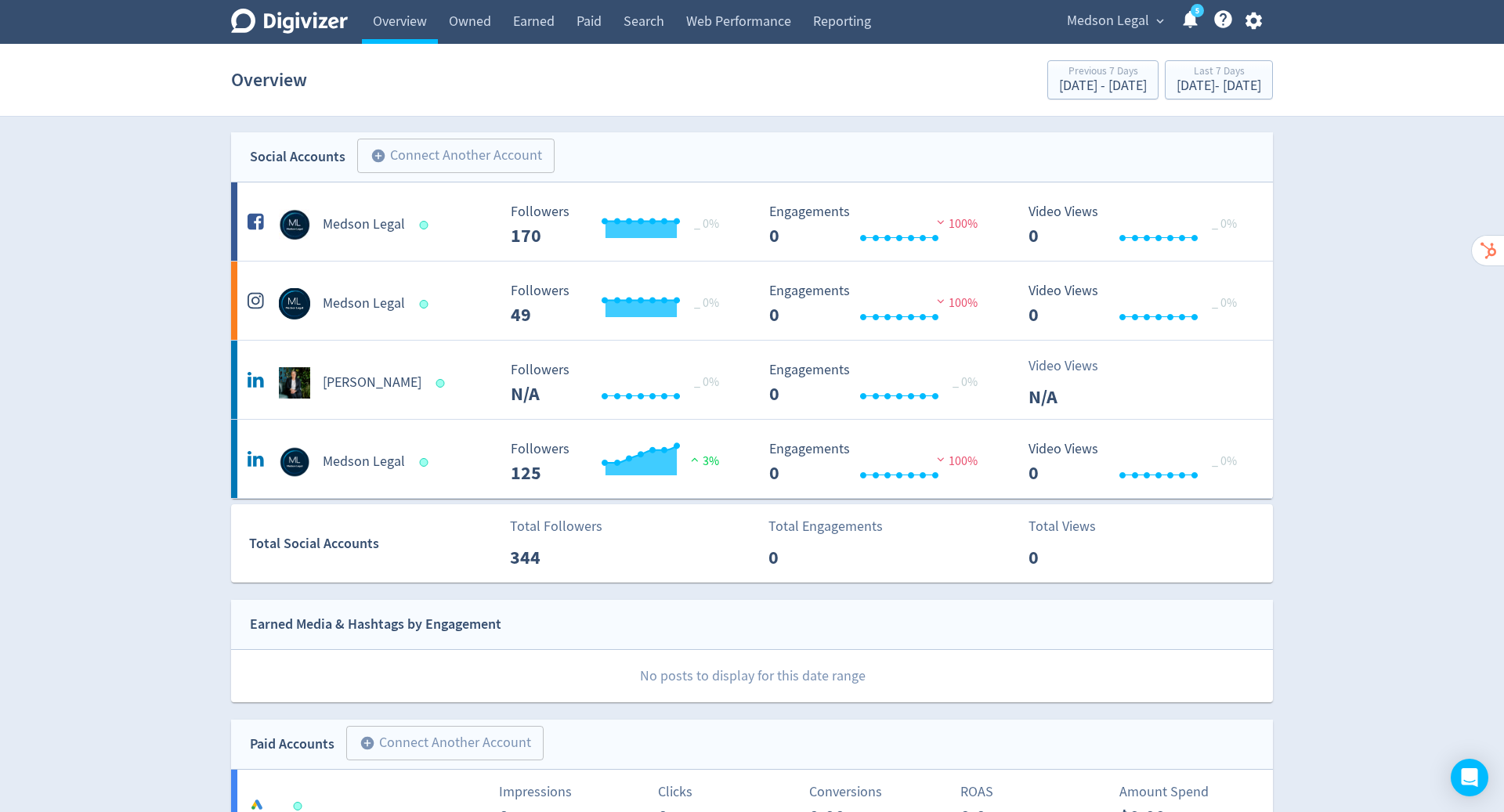
click at [1132, 19] on span "Medson Legal" at bounding box center [1108, 21] width 82 height 25
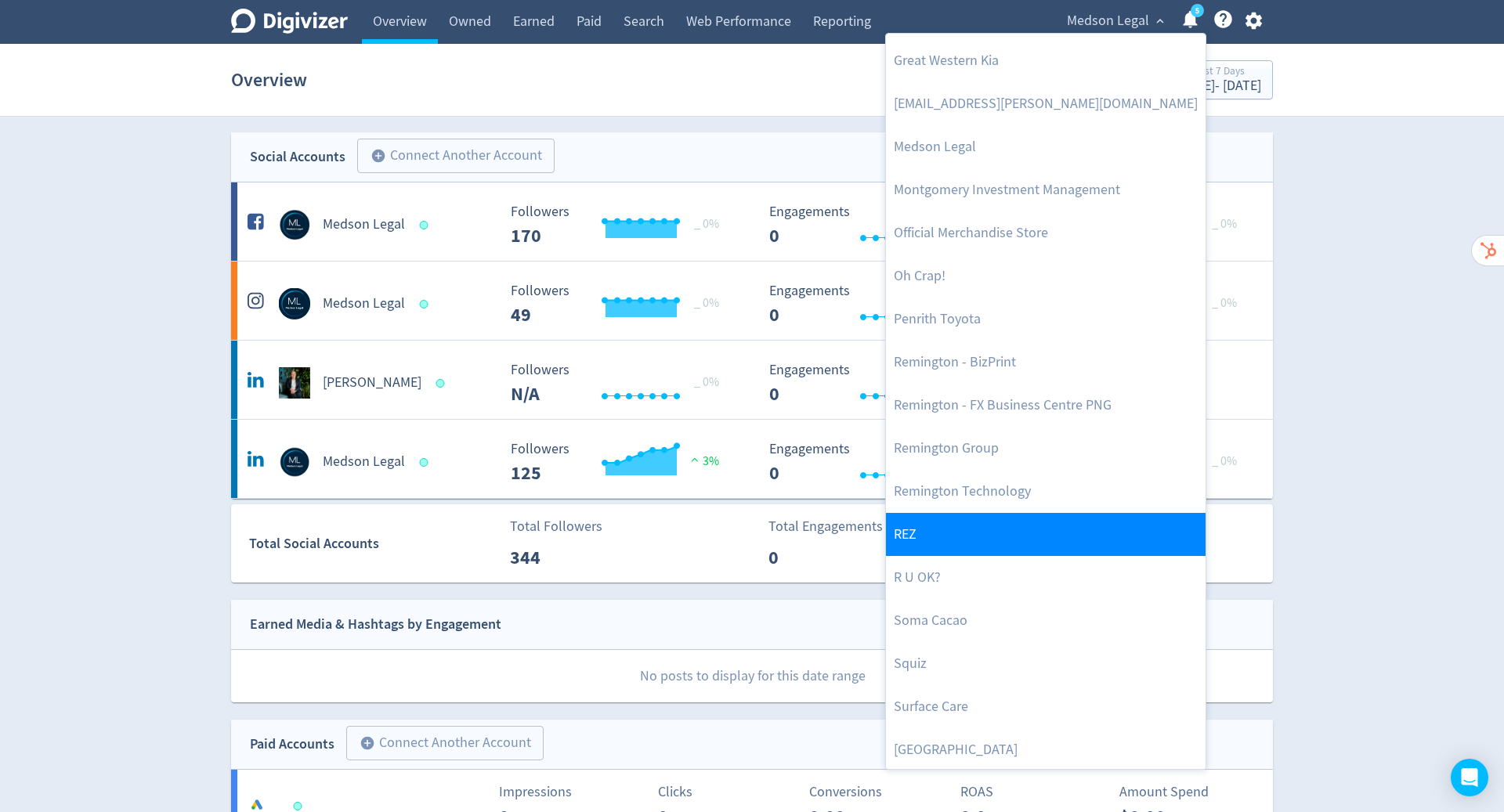
scroll to position [583, 0]
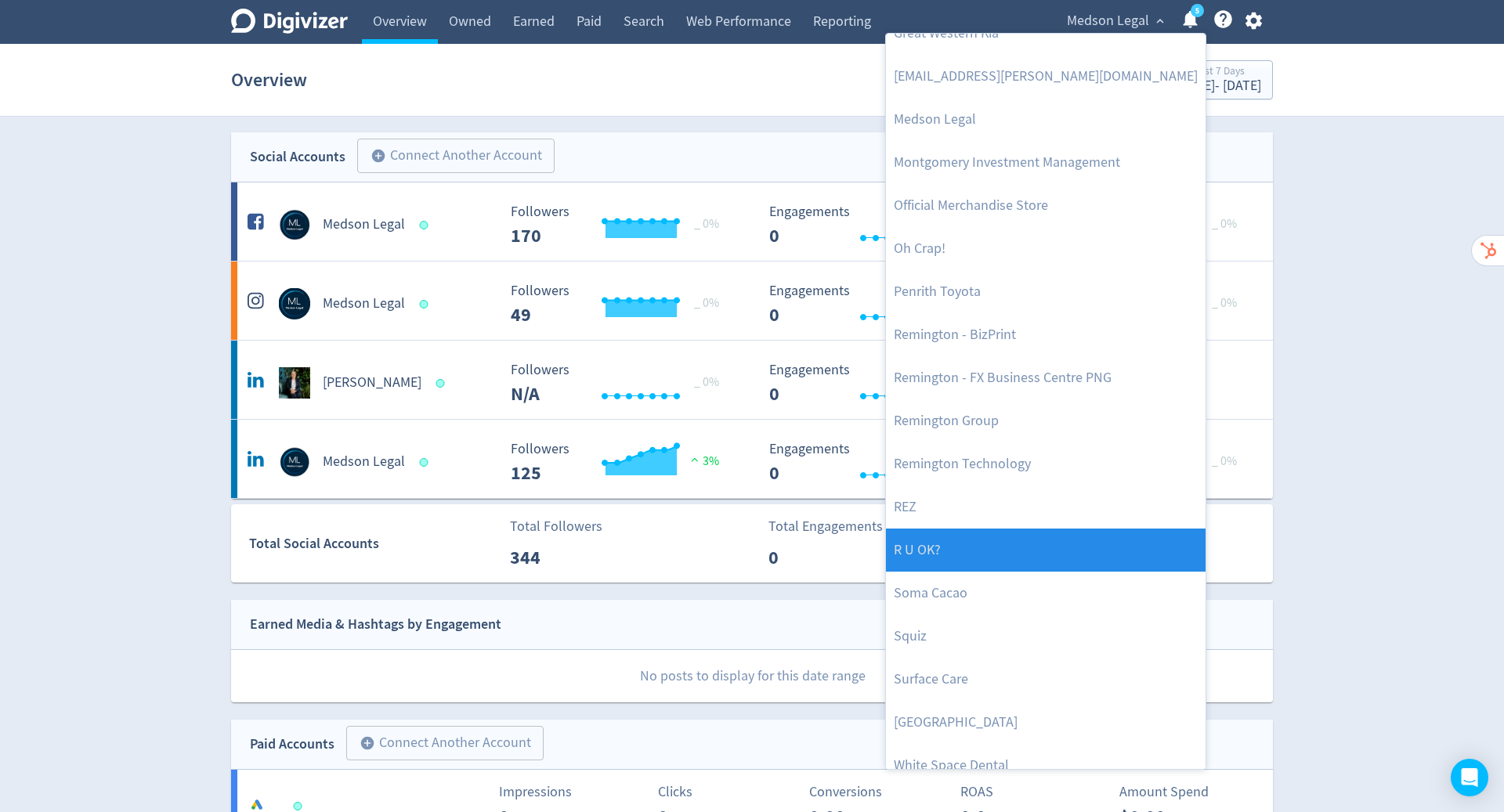
click at [1058, 548] on link "R U OK?" at bounding box center [1046, 550] width 320 height 43
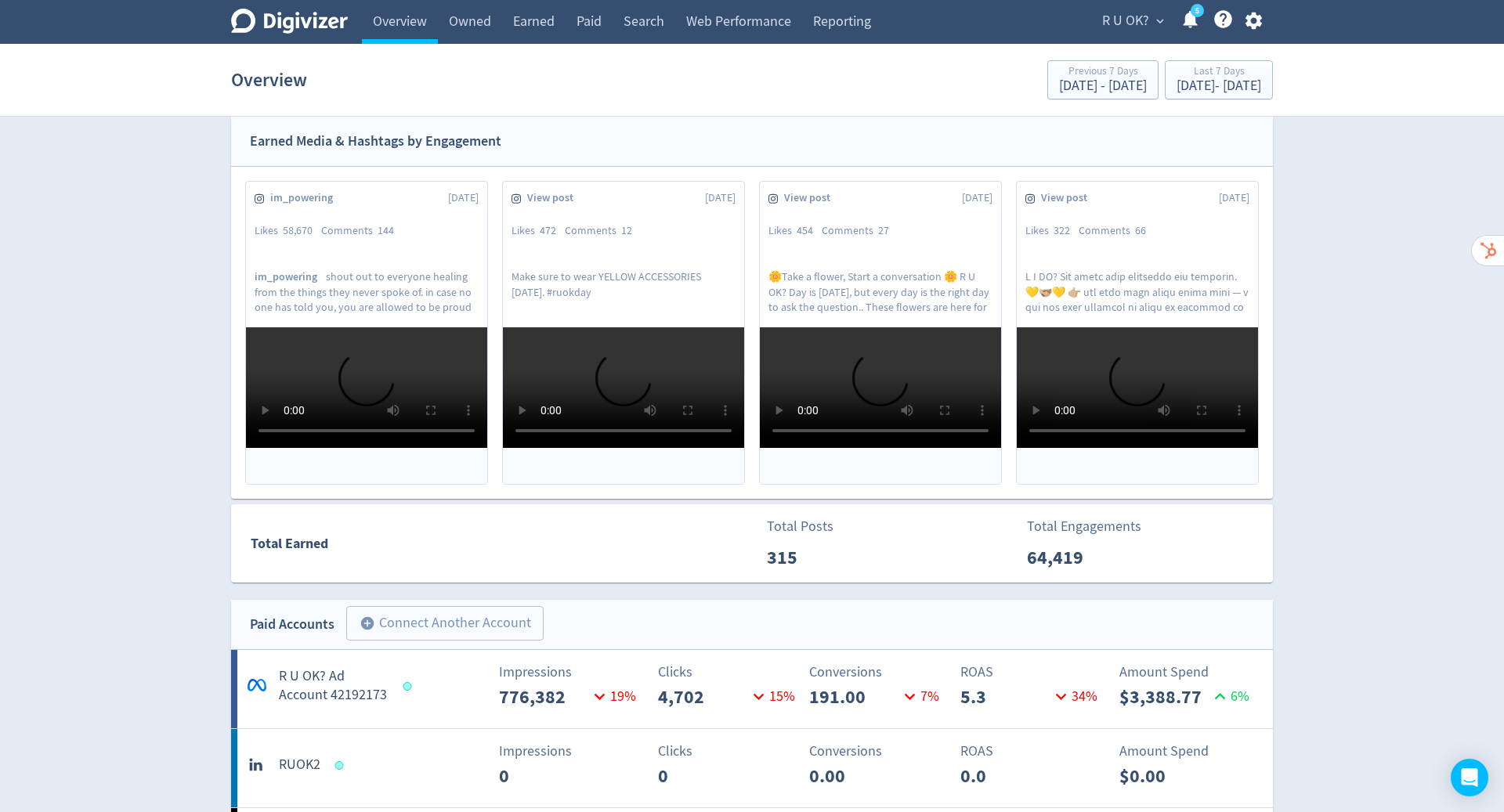
scroll to position [192, 0]
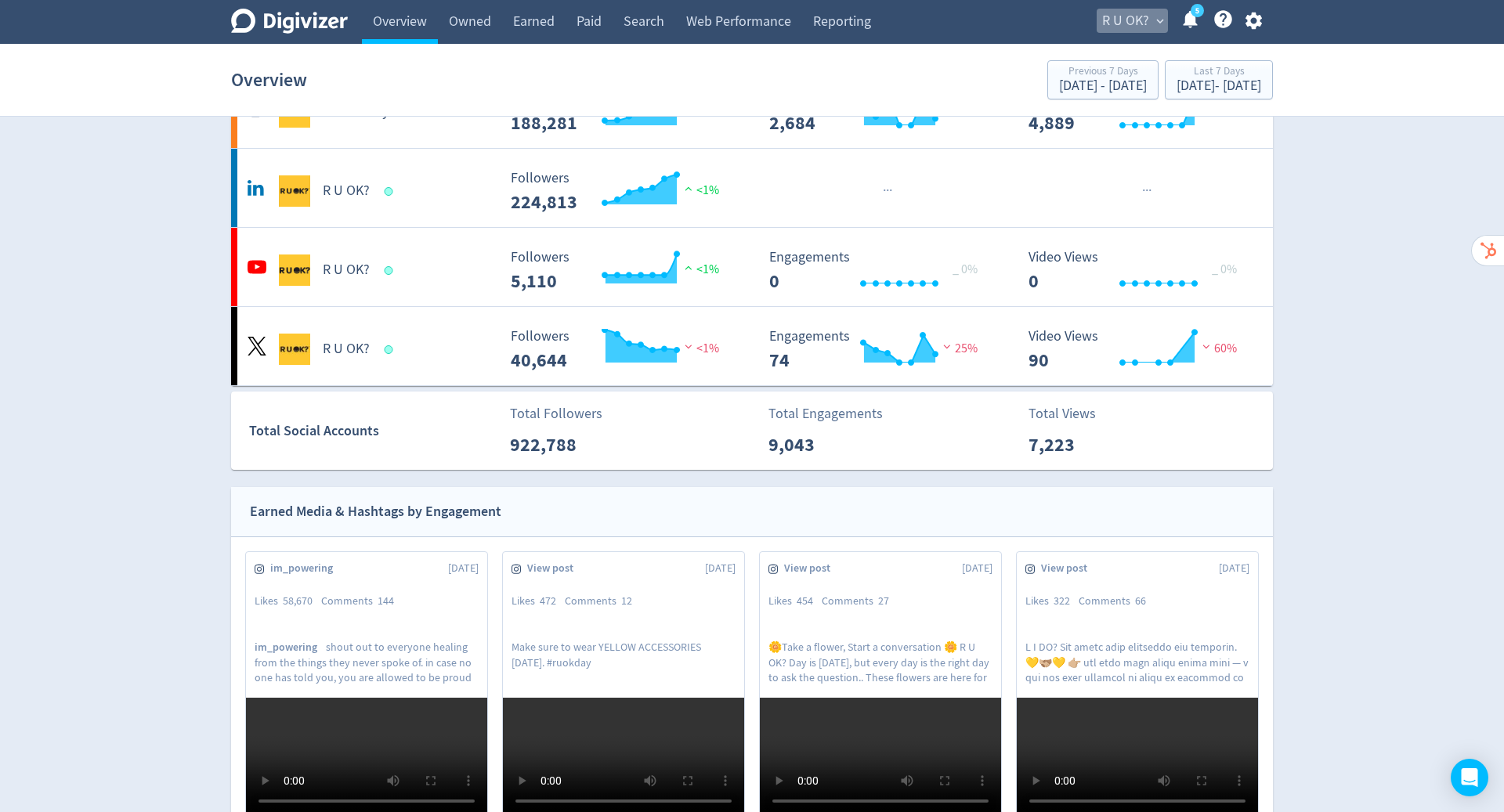
click at [1141, 16] on span "R U OK?" at bounding box center [1126, 21] width 47 height 25
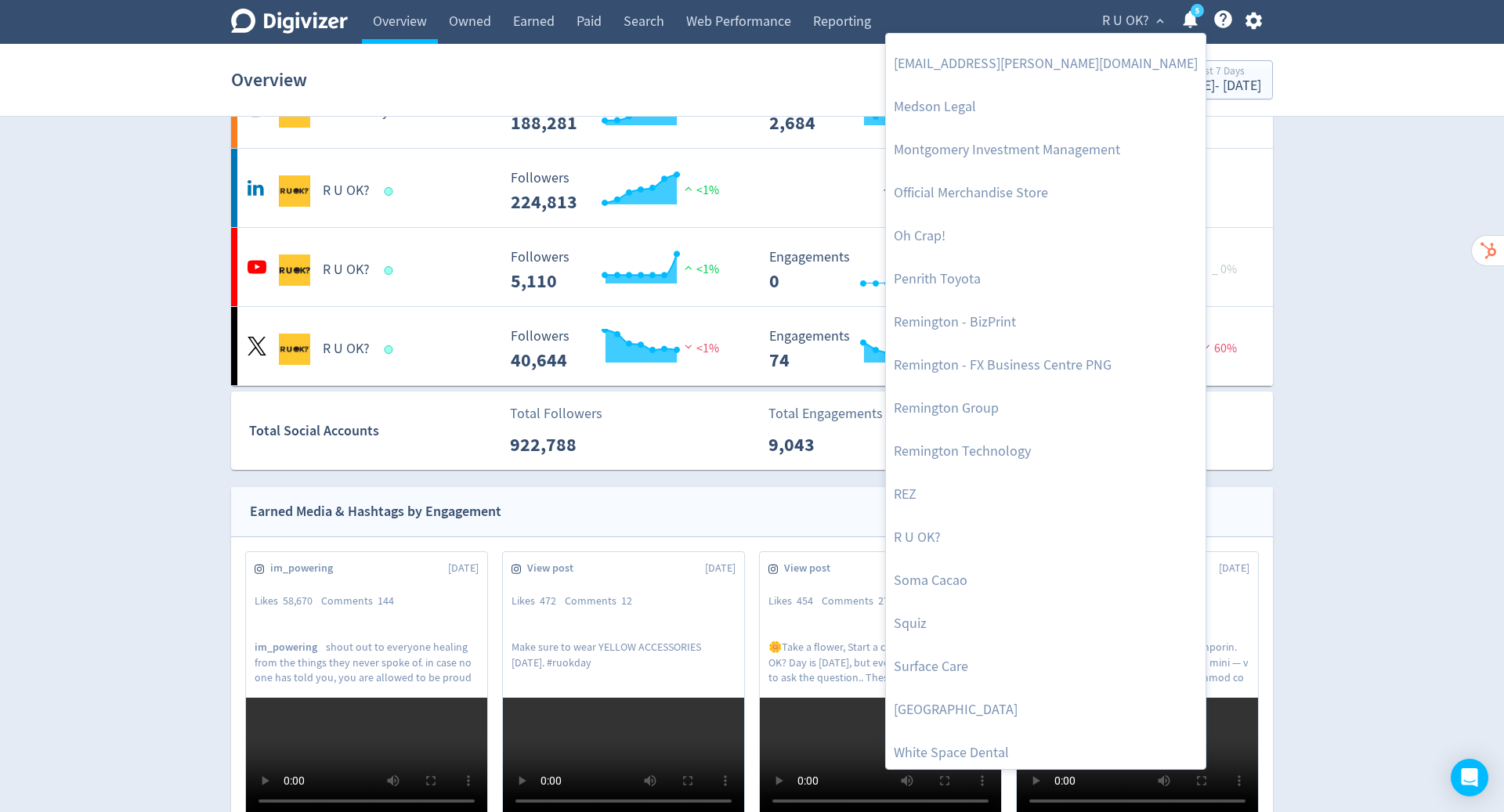
scroll to position [600, 0]
click at [1260, 26] on div at bounding box center [752, 406] width 1504 height 812
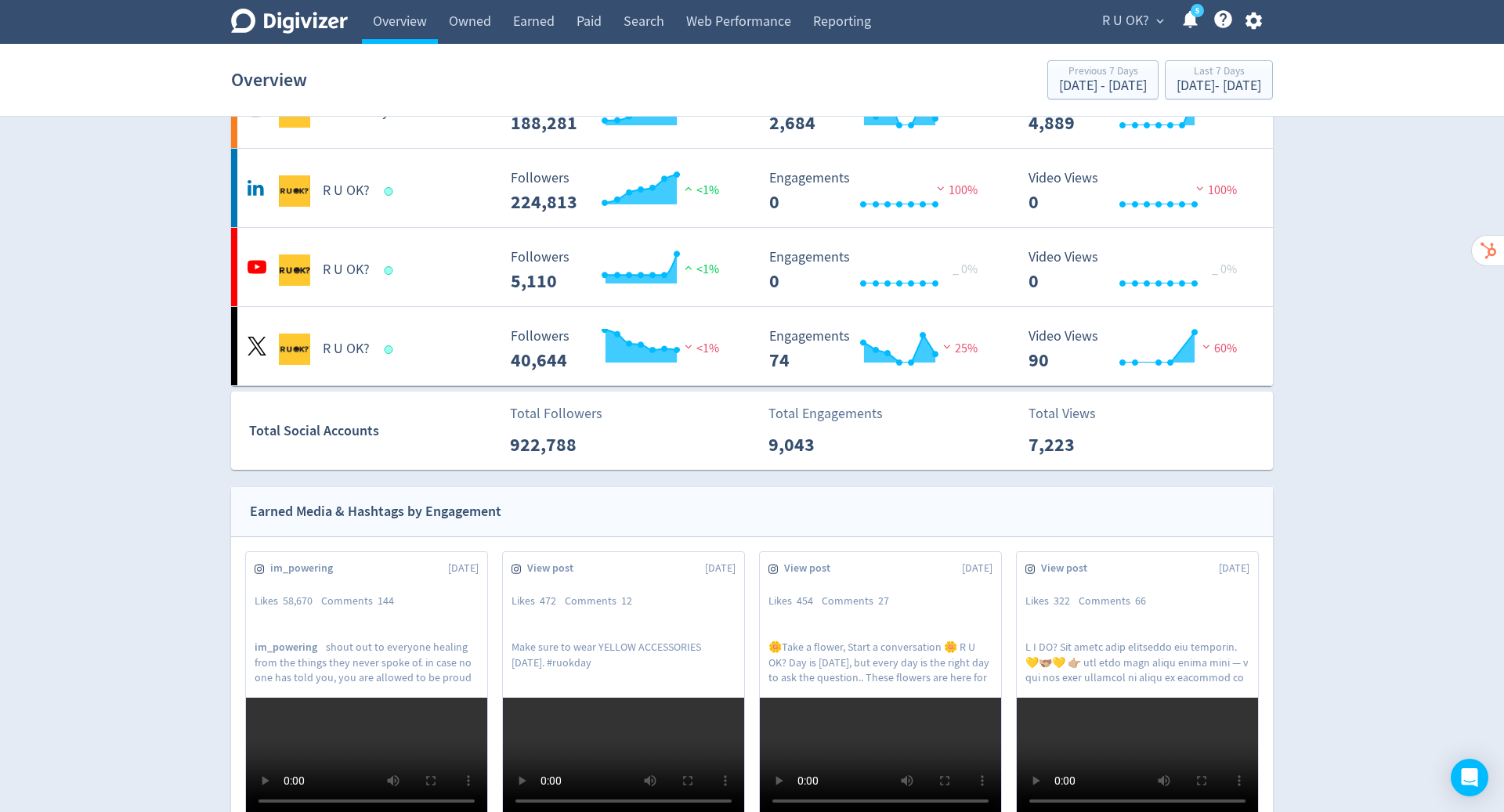
click at [1255, 24] on icon "button" at bounding box center [1253, 20] width 16 height 17
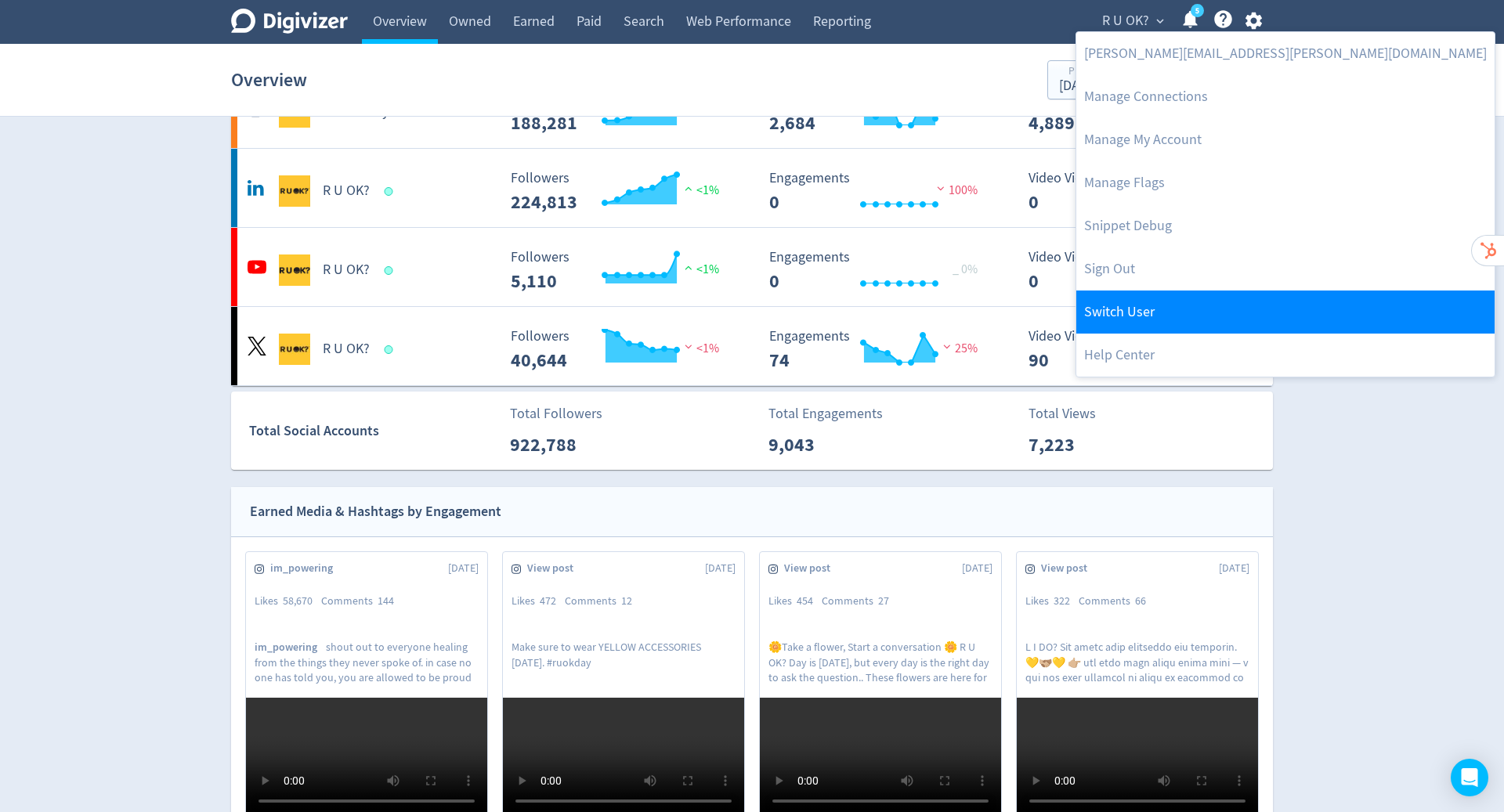
click at [1226, 329] on link "Switch User" at bounding box center [1286, 312] width 418 height 43
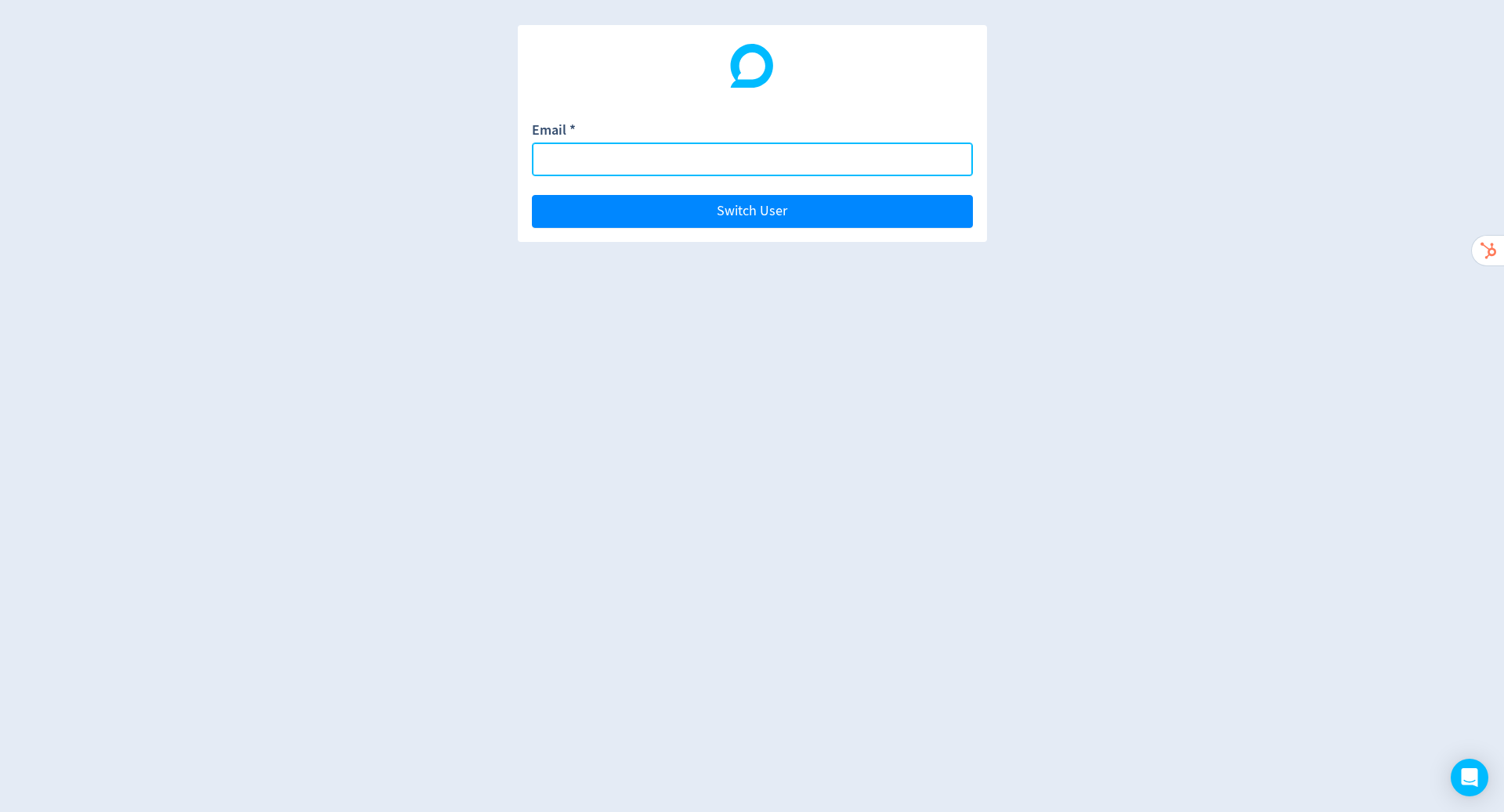
click at [680, 153] on input "Email *" at bounding box center [753, 159] width 441 height 33
paste input "[EMAIL_ADDRESS][DOMAIN_NAME]"
type input "[EMAIL_ADDRESS][DOMAIN_NAME]"
click at [532, 195] on button "Switch User" at bounding box center [753, 212] width 441 height 33
